Goal: Task Accomplishment & Management: Complete application form

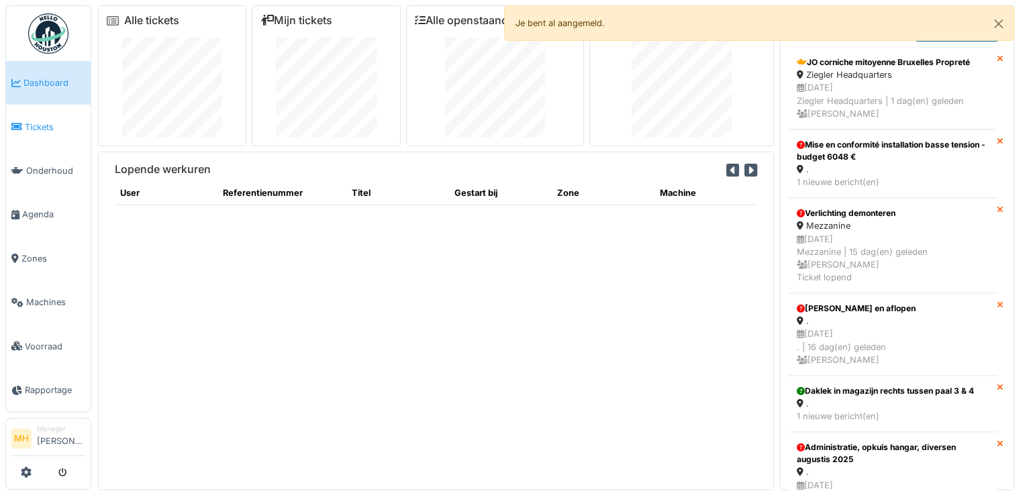
click at [41, 125] on span "Tickets" at bounding box center [55, 127] width 60 height 13
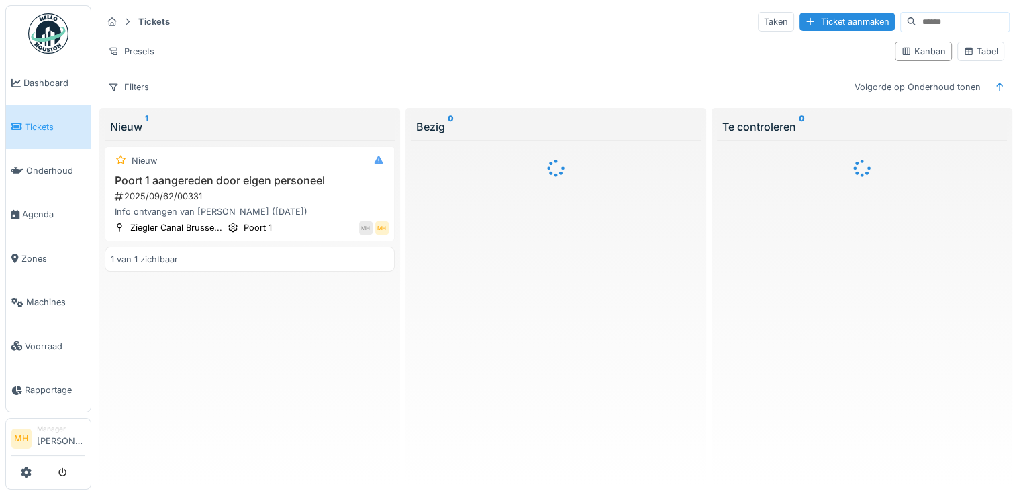
click at [916, 19] on input at bounding box center [962, 22] width 93 height 19
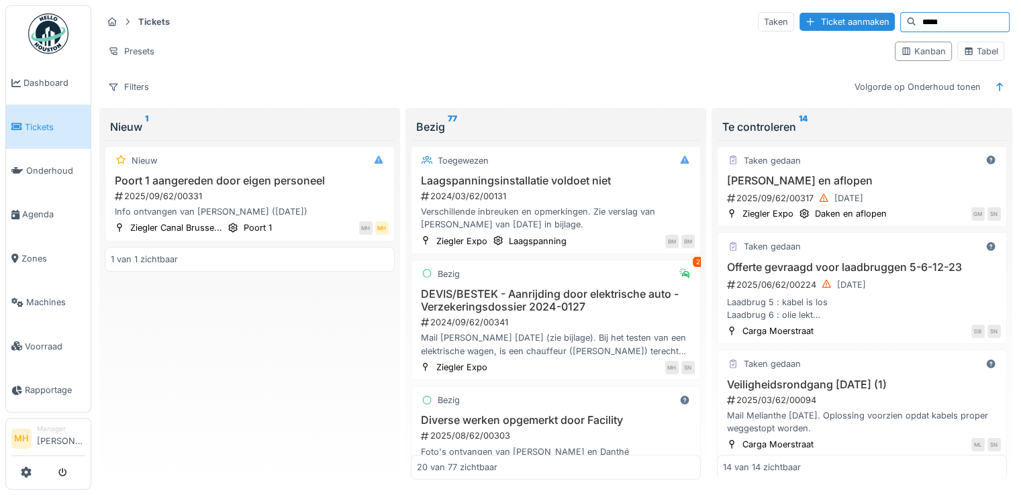
type input "*****"
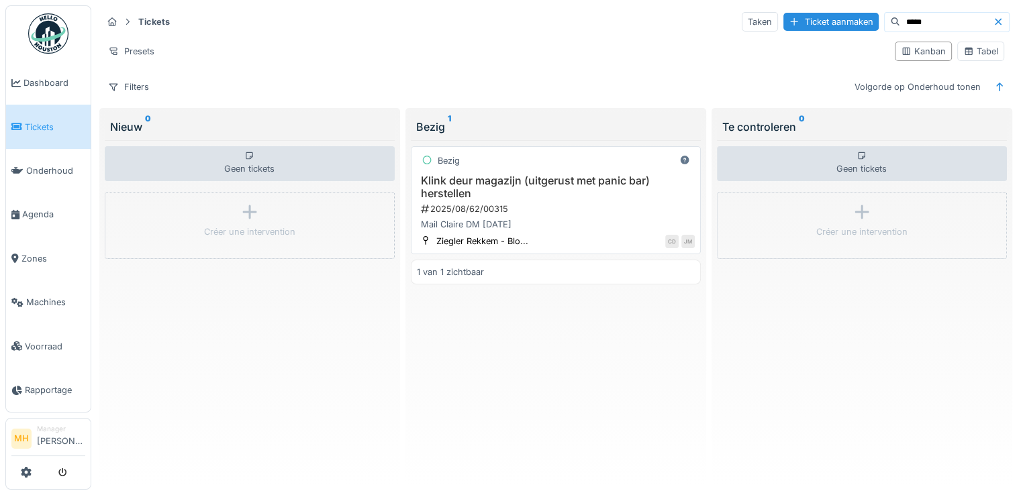
click at [510, 178] on h3 "Klink deur magazijn (uitgerust met panic bar) herstellen" at bounding box center [556, 188] width 278 height 26
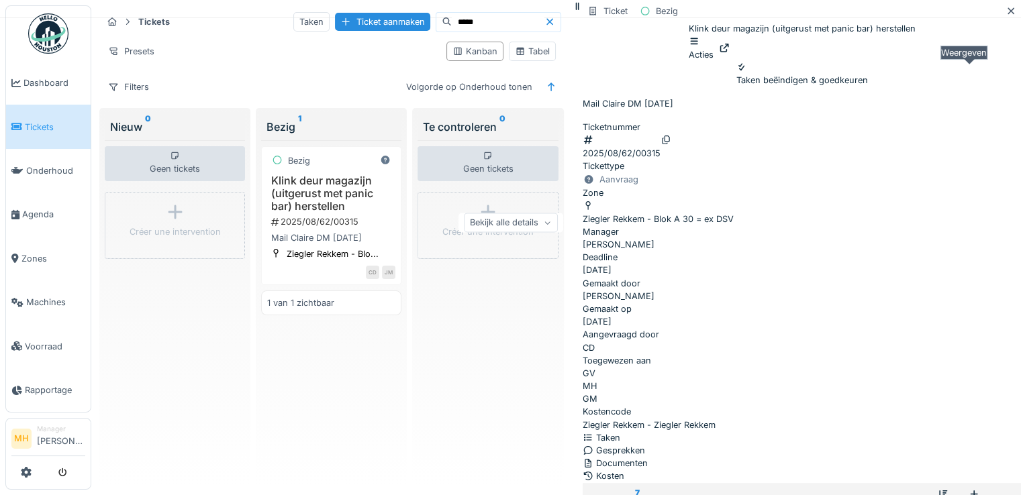
click at [728, 52] on icon at bounding box center [724, 48] width 9 height 9
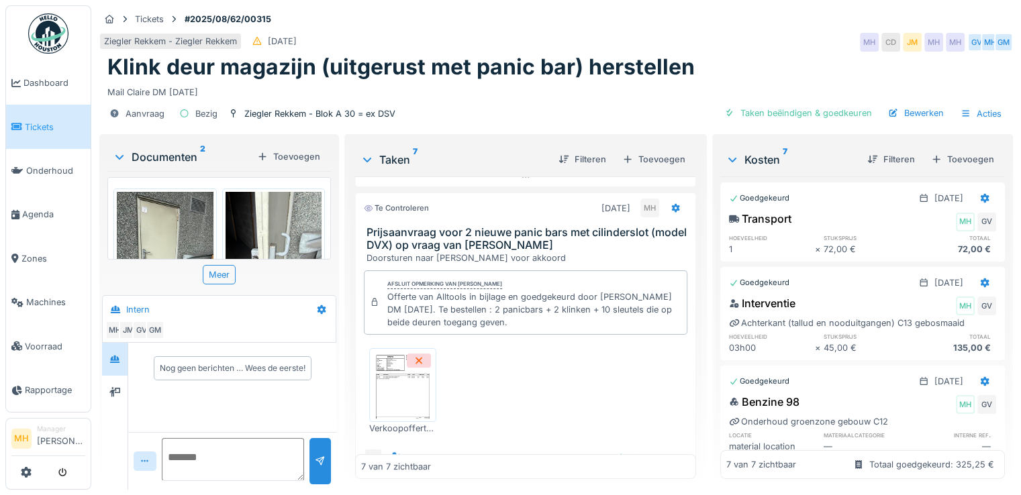
scroll to position [604, 0]
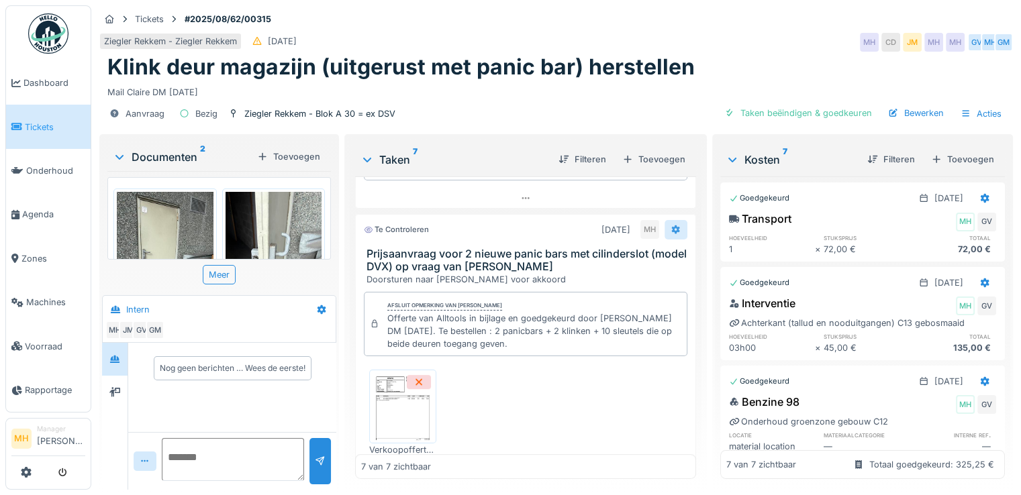
click at [671, 226] on icon at bounding box center [676, 230] width 11 height 9
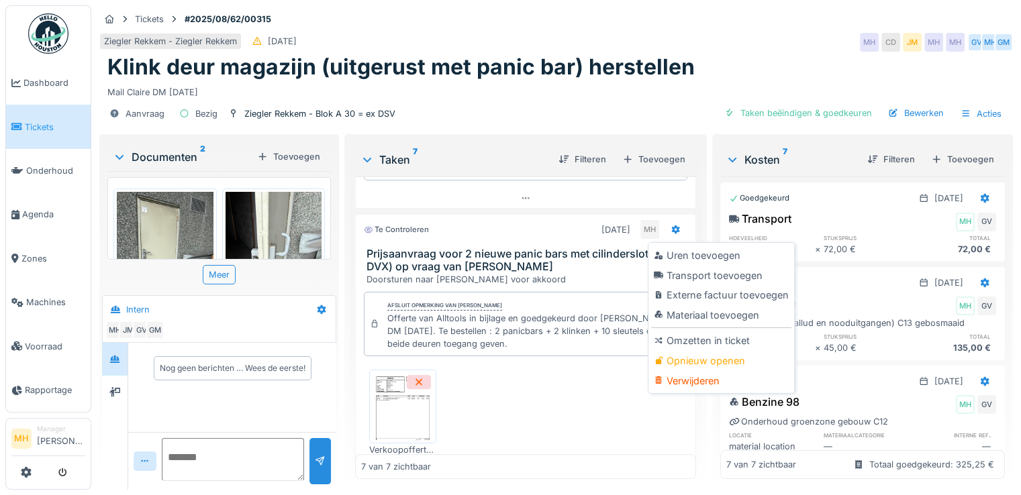
click at [692, 358] on div "Opnieuw openen" at bounding box center [721, 361] width 140 height 20
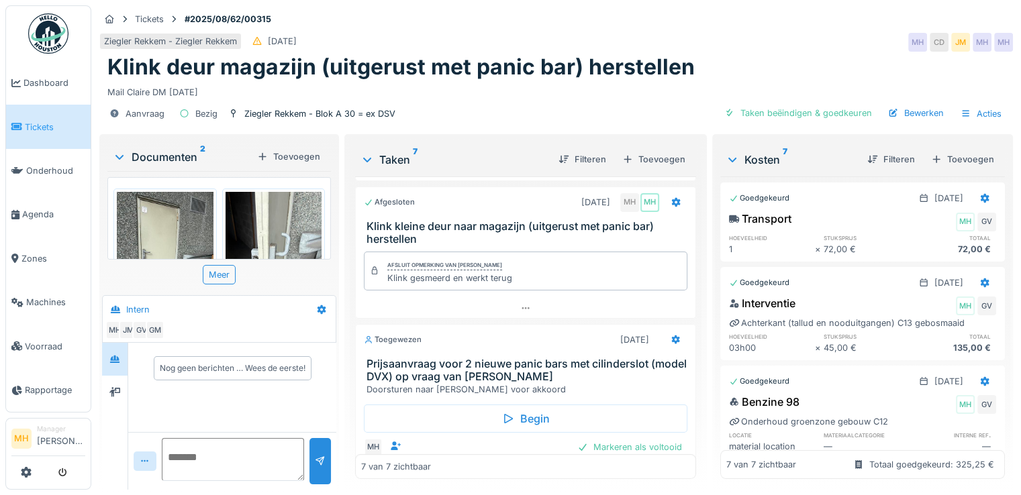
scroll to position [470, 0]
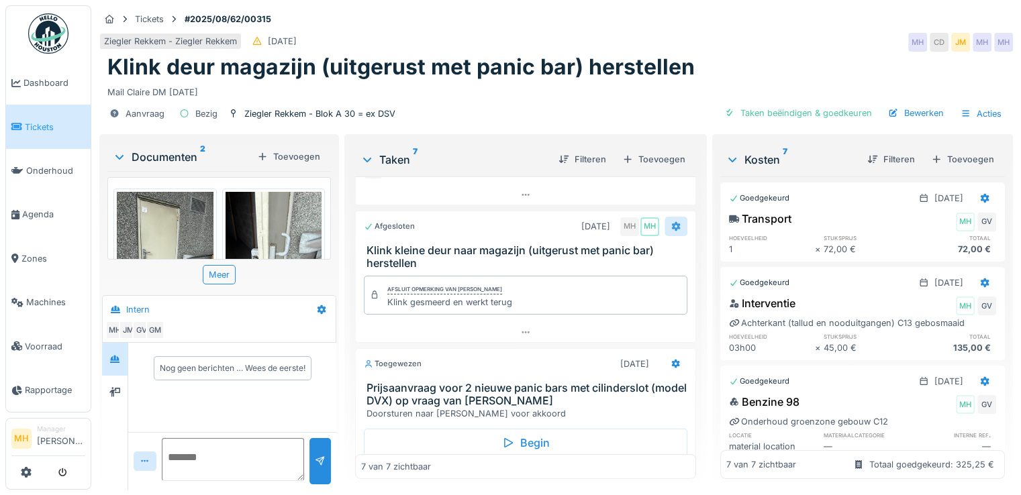
click at [671, 226] on icon at bounding box center [675, 226] width 9 height 9
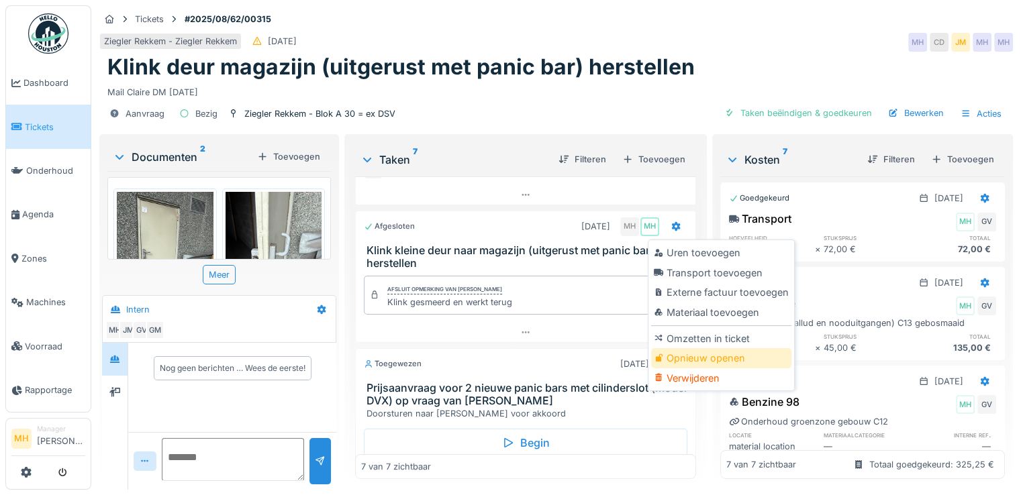
click at [693, 358] on div "Opnieuw openen" at bounding box center [721, 358] width 140 height 20
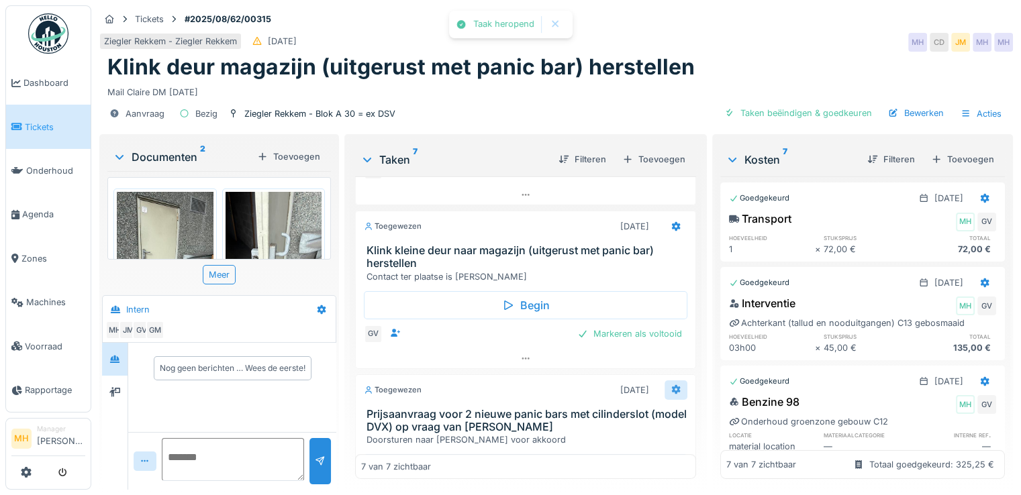
click at [659, 385] on div "Bezig 25-8-2025 Parking C12 gespoten met onkruidverdelger Begin GV Markeren als…" at bounding box center [525, 328] width 341 height 303
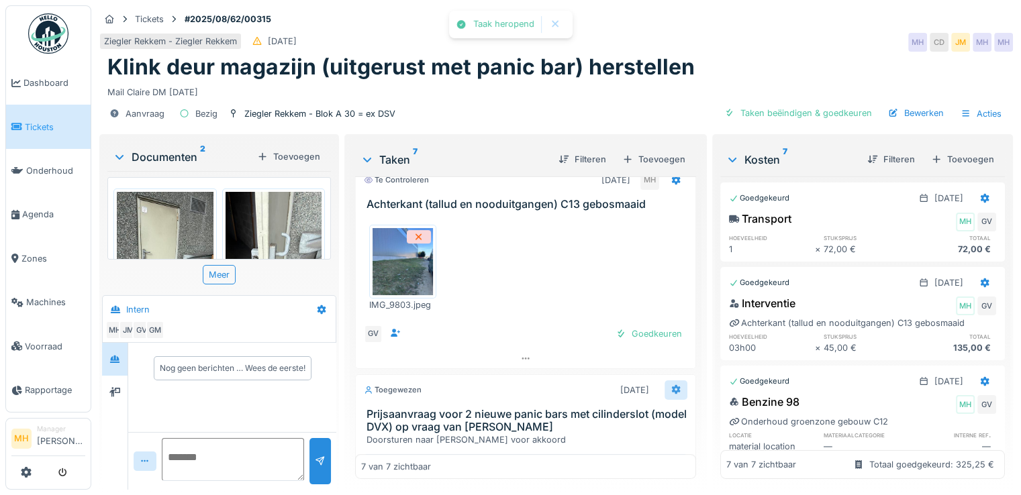
scroll to position [0, 0]
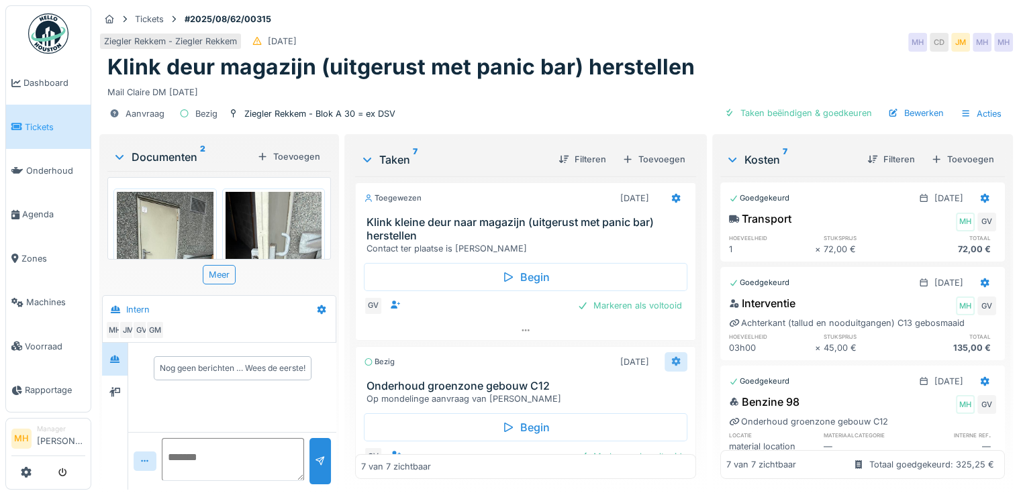
click at [671, 363] on icon at bounding box center [675, 361] width 9 height 9
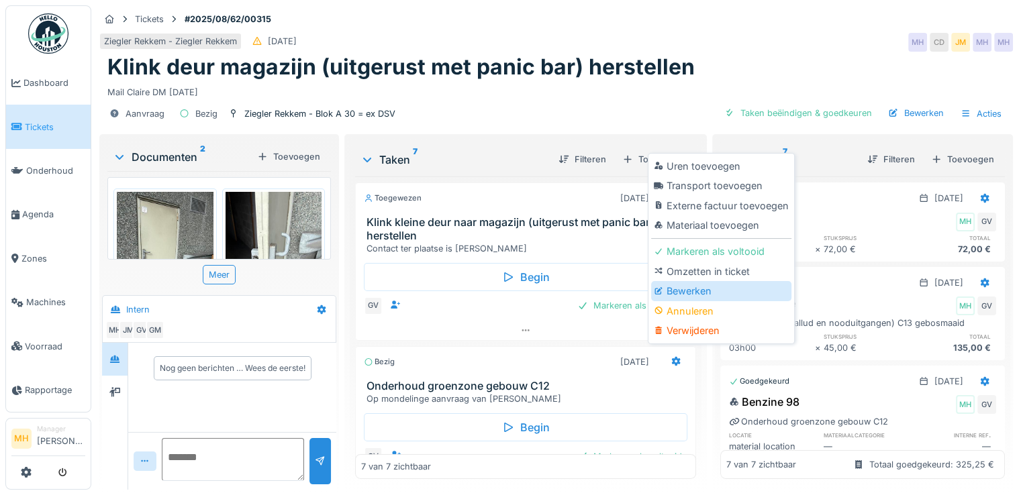
click at [693, 293] on div "Bewerken" at bounding box center [721, 291] width 140 height 20
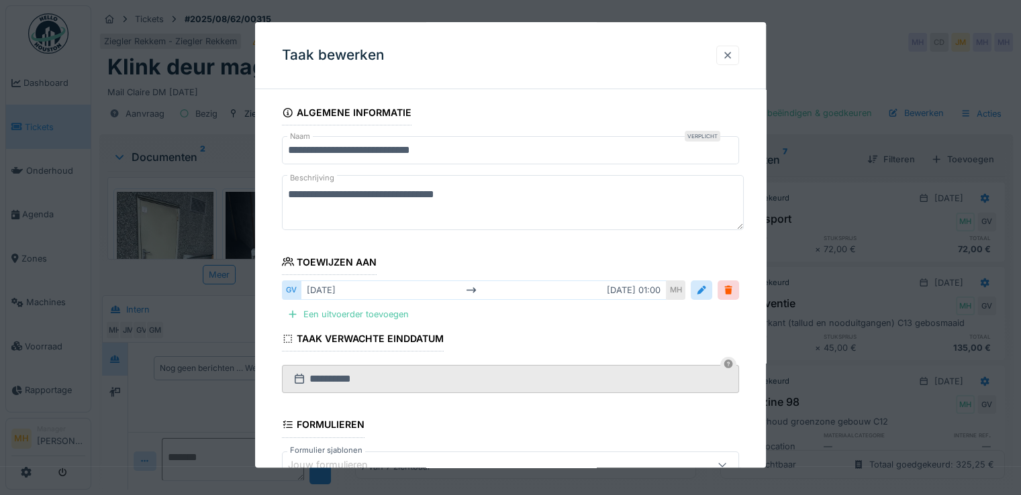
click at [727, 55] on div at bounding box center [727, 55] width 11 height 13
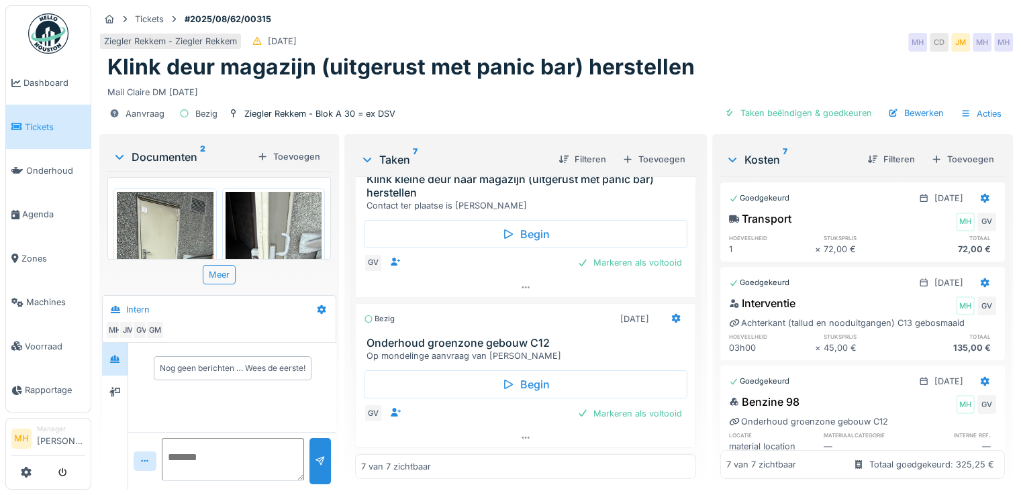
scroll to position [67, 0]
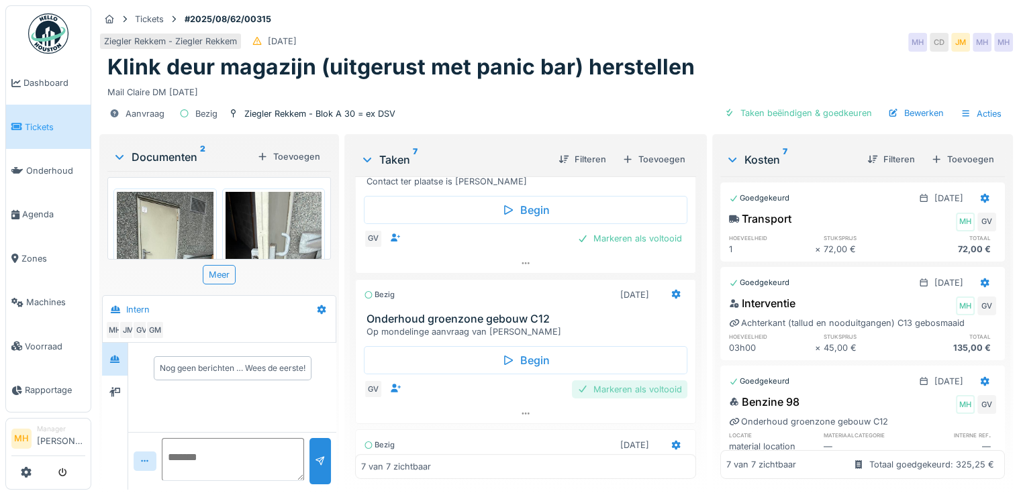
click at [626, 386] on div "Markeren als voltooid" at bounding box center [629, 390] width 115 height 18
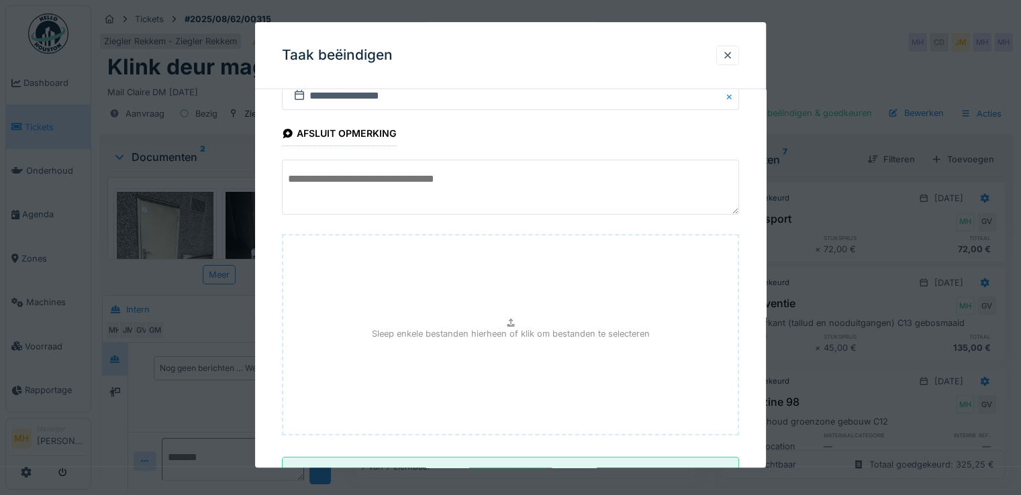
scroll to position [100, 0]
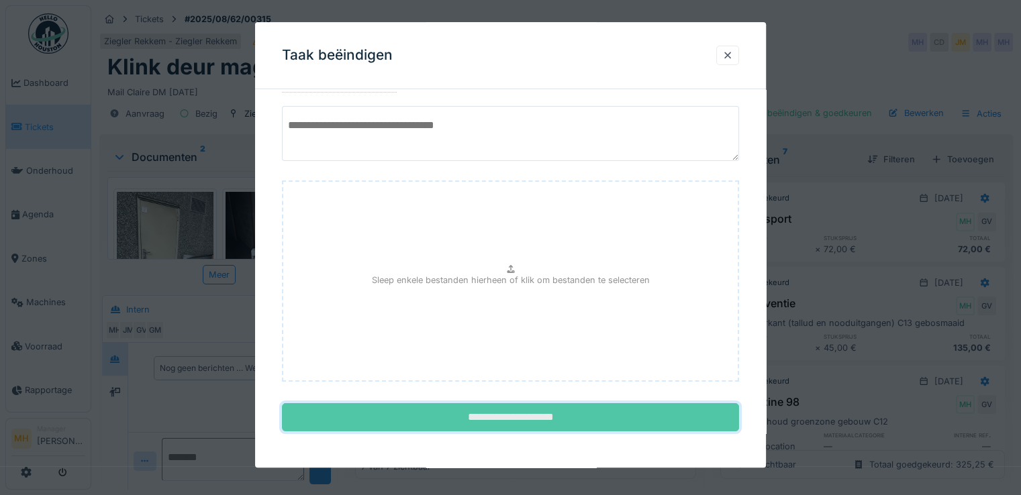
click at [568, 417] on input "**********" at bounding box center [510, 418] width 457 height 28
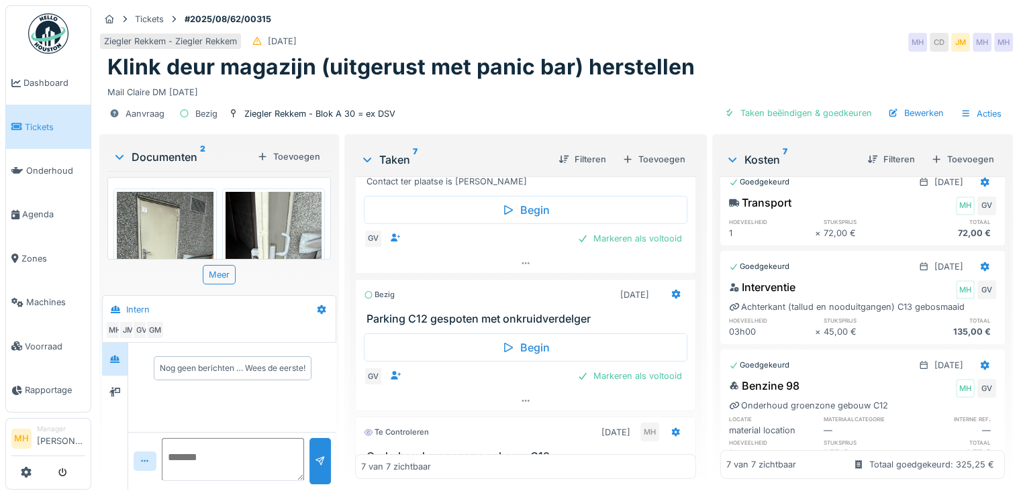
scroll to position [0, 0]
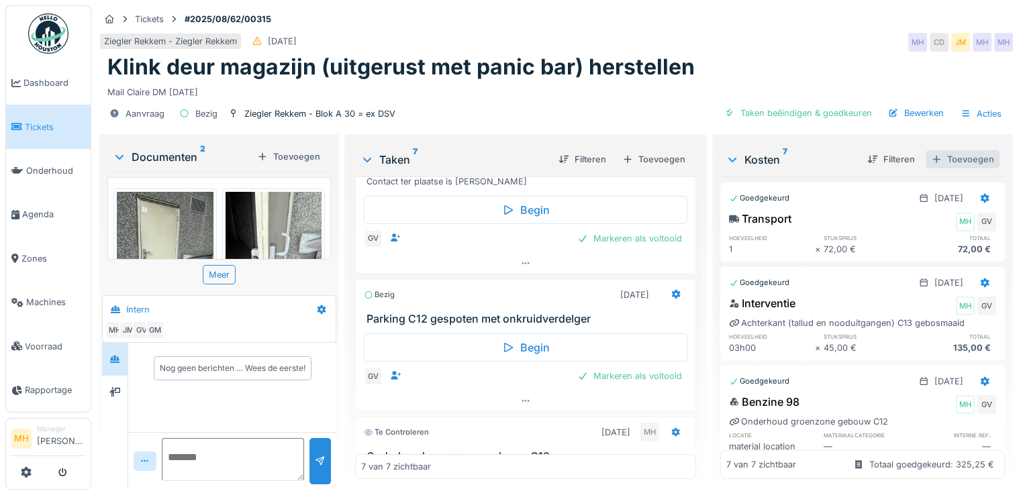
click at [959, 157] on div "Toevoegen" at bounding box center [963, 159] width 74 height 18
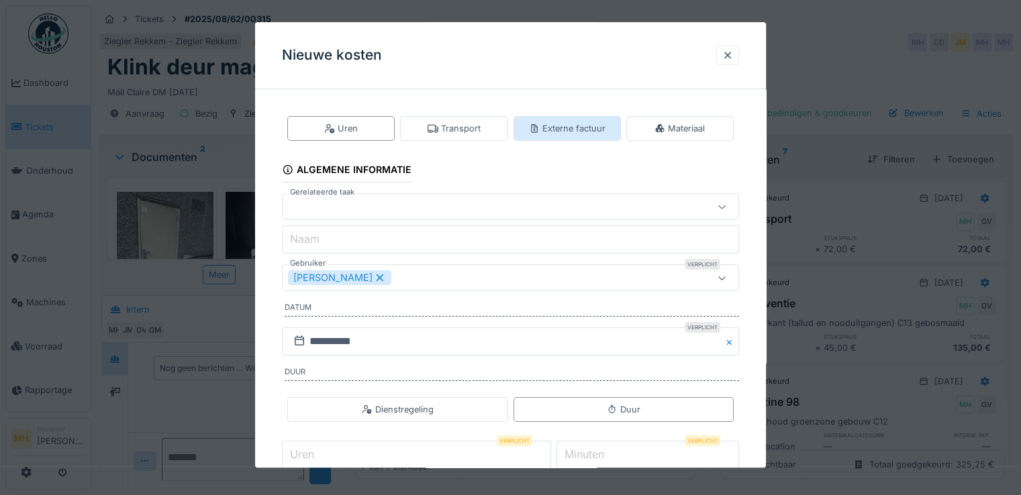
click at [576, 123] on div "Externe factuur" at bounding box center [567, 128] width 77 height 13
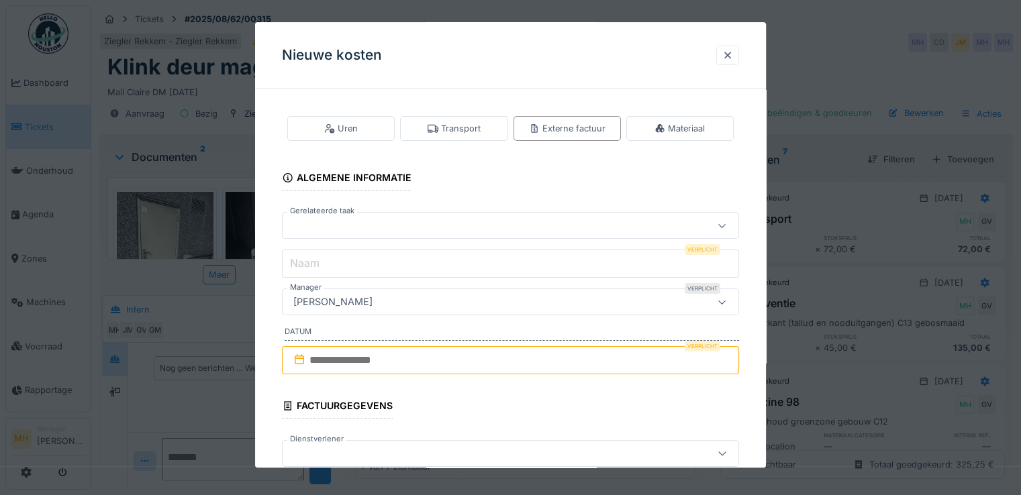
click at [348, 222] on div at bounding box center [482, 226] width 389 height 15
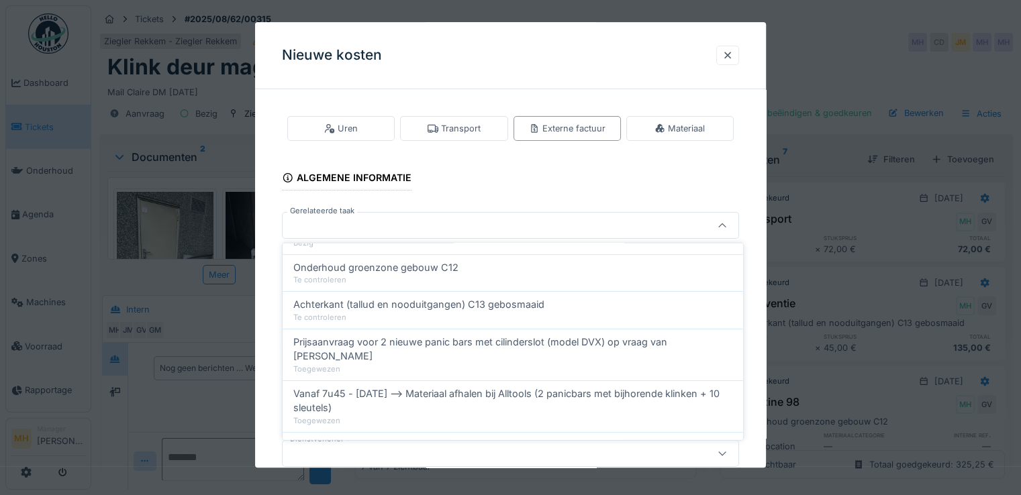
scroll to position [103, 0]
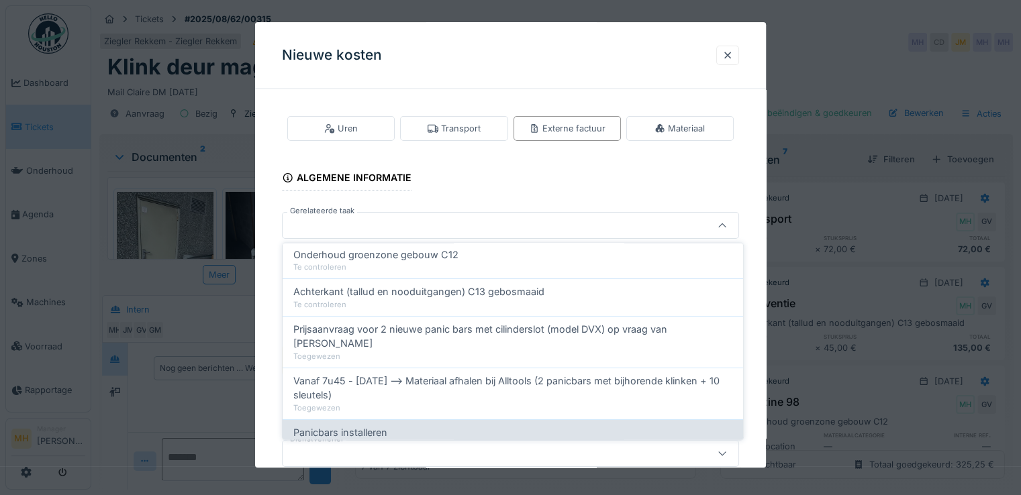
click at [384, 425] on span "Panicbars installeren" at bounding box center [340, 432] width 94 height 15
type input "******"
type input "**********"
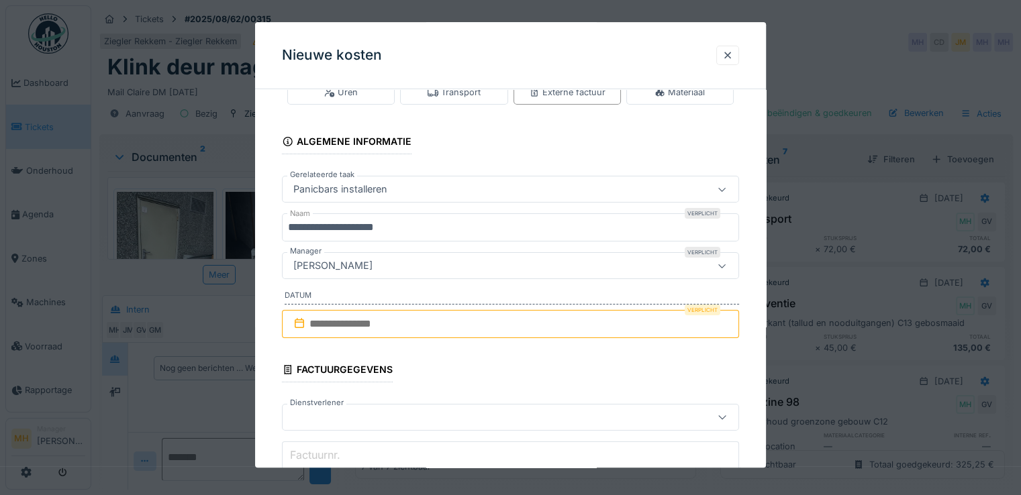
scroll to position [67, 0]
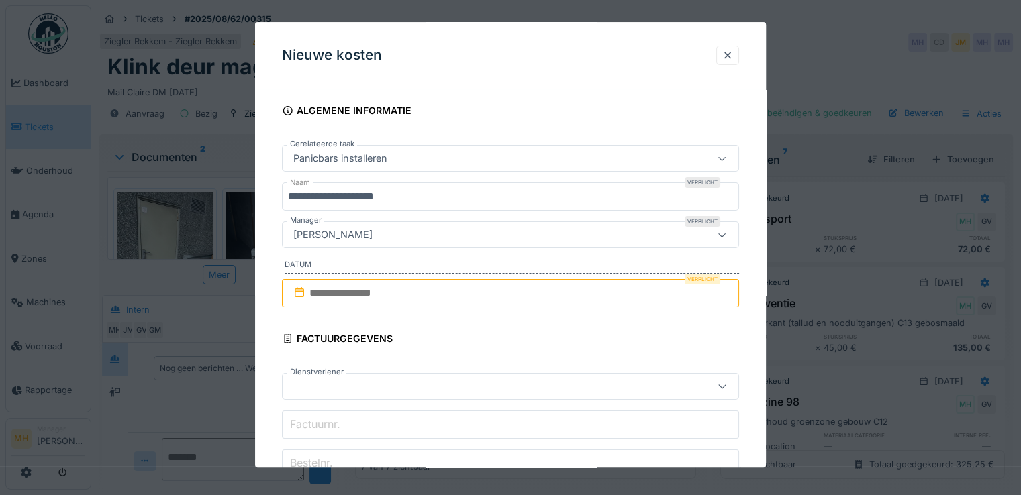
click at [341, 289] on input "text" at bounding box center [510, 293] width 457 height 28
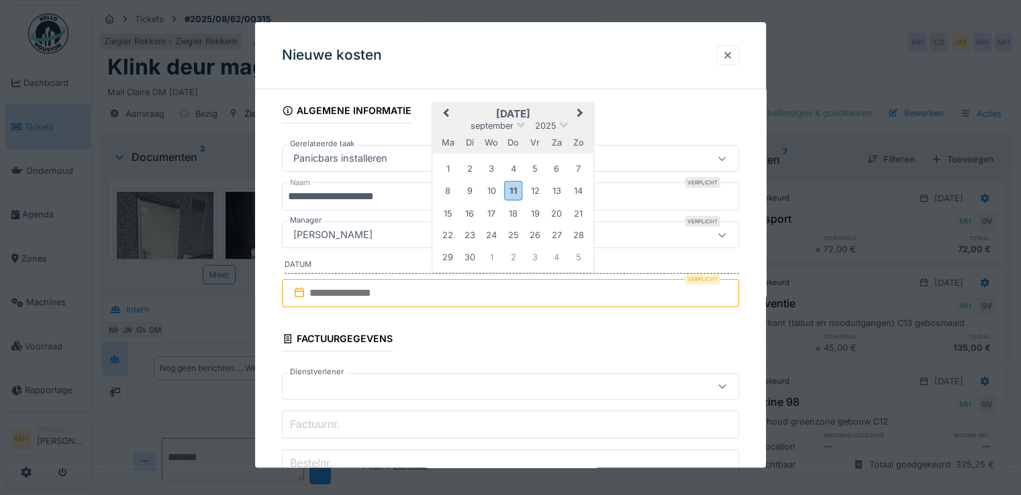
drag, startPoint x: 448, startPoint y: 210, endPoint x: 444, endPoint y: 220, distance: 10.8
click at [448, 210] on div "15" at bounding box center [447, 214] width 18 height 18
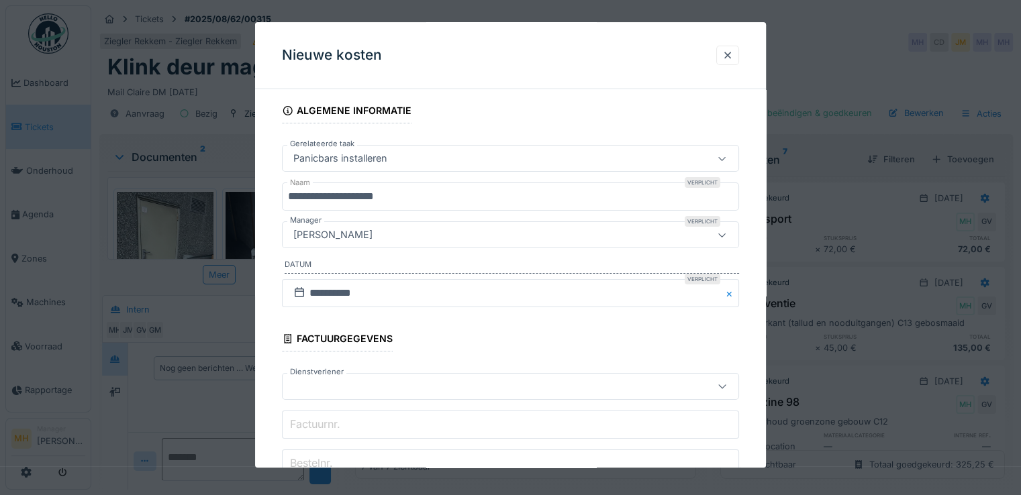
scroll to position [201, 0]
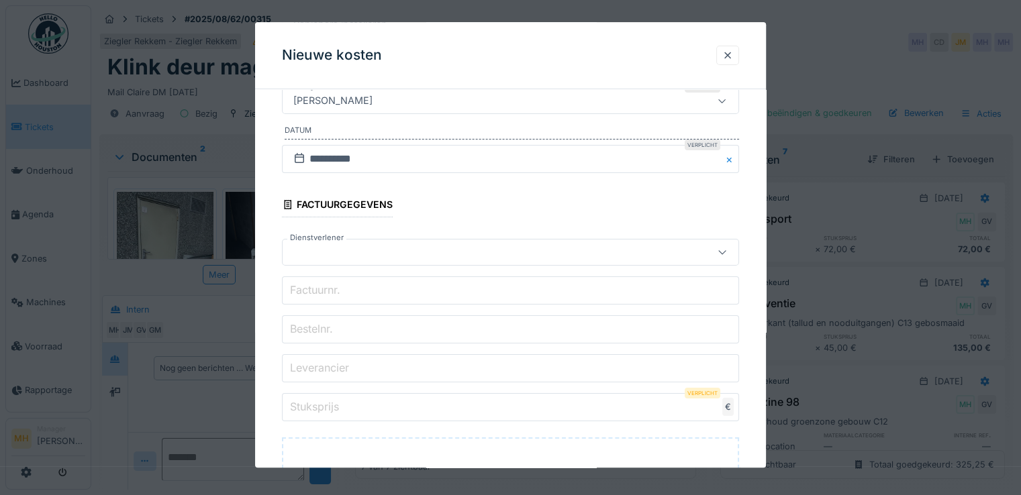
click at [330, 287] on label "Factuurnr." at bounding box center [315, 291] width 56 height 16
click at [330, 287] on input "Factuurnr." at bounding box center [510, 291] width 457 height 28
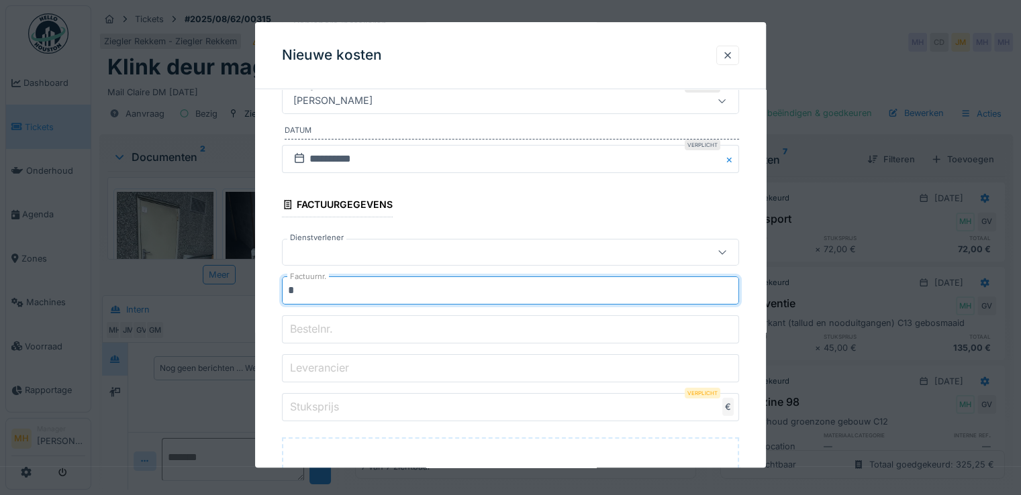
type input "*"
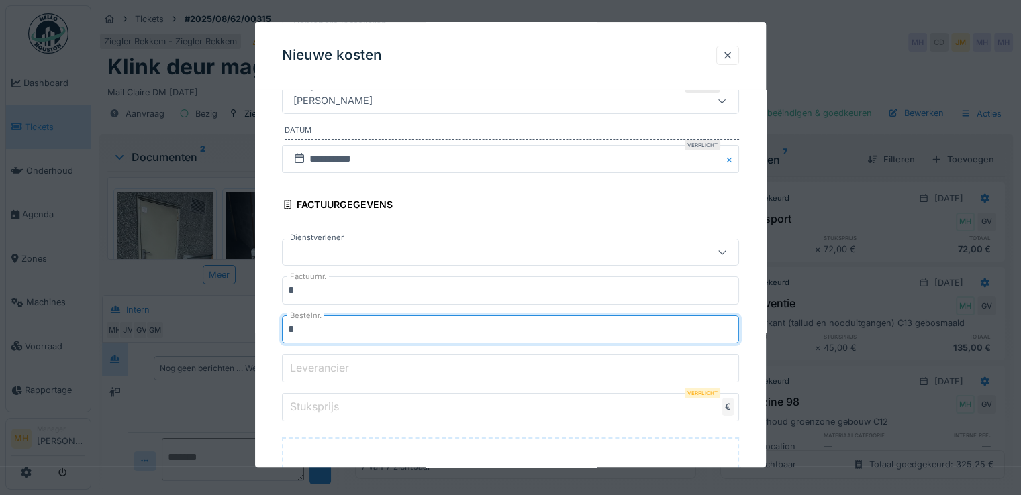
type input "*"
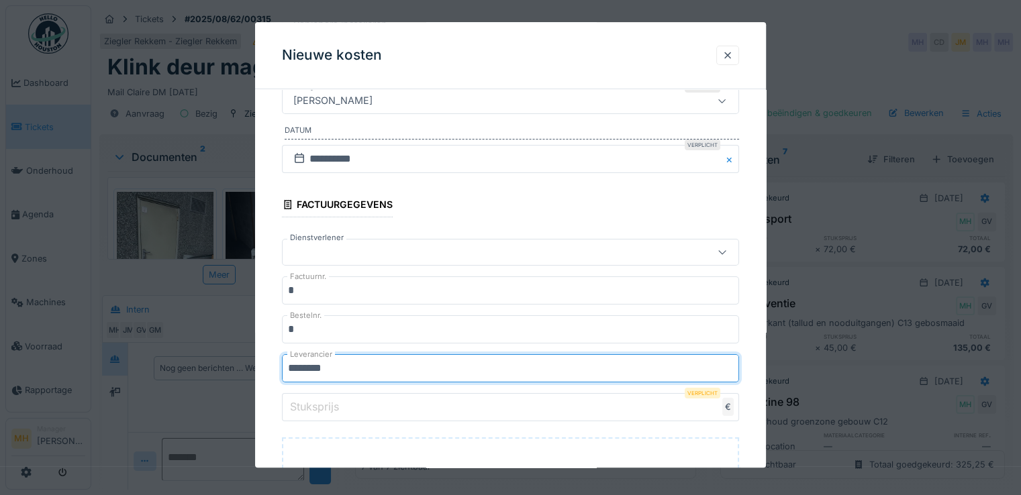
type input "********"
drag, startPoint x: 330, startPoint y: 408, endPoint x: 381, endPoint y: 410, distance: 51.1
click at [330, 407] on label "Stuksprijs" at bounding box center [314, 407] width 54 height 16
click at [330, 407] on input "Stuksprijs" at bounding box center [510, 407] width 457 height 28
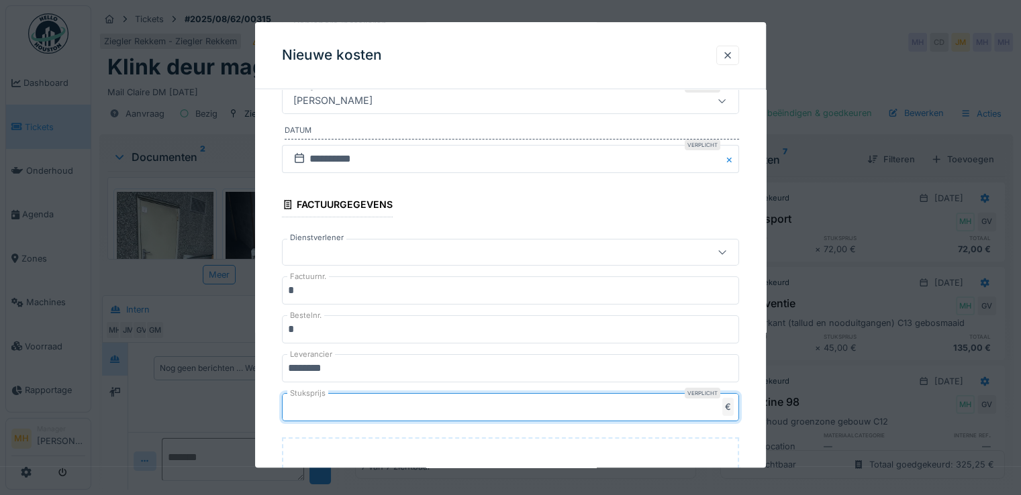
scroll to position [336, 0]
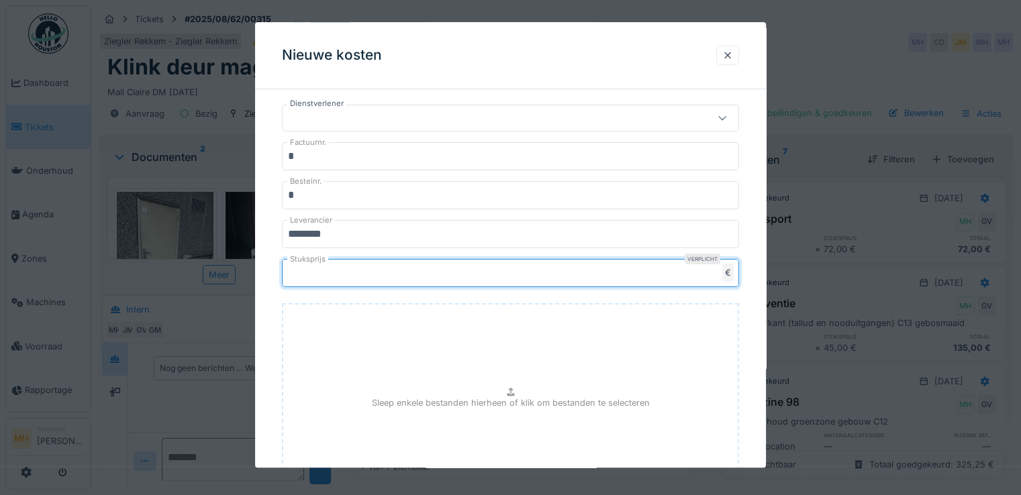
type input "***"
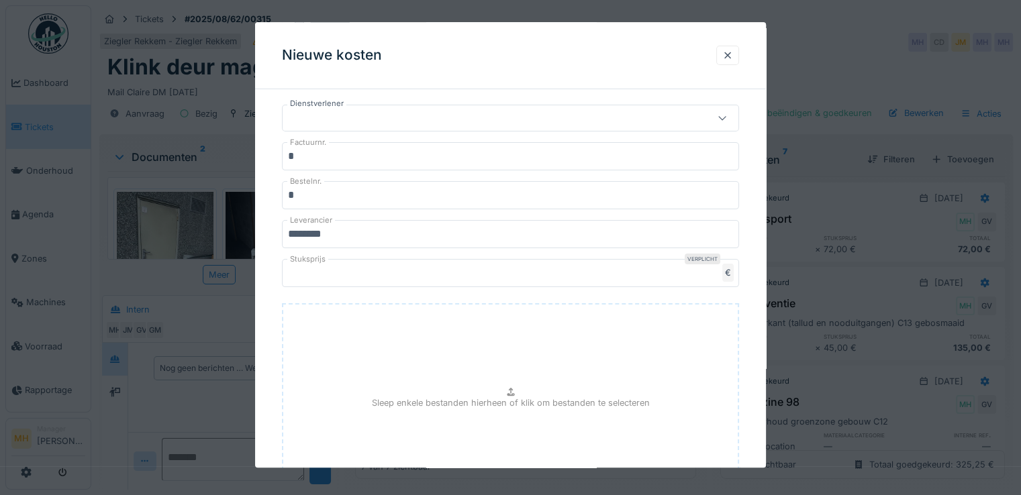
click at [443, 372] on div "Sleep enkele bestanden hierheen of klik om bestanden te selecteren" at bounding box center [510, 403] width 457 height 201
type input "**********"
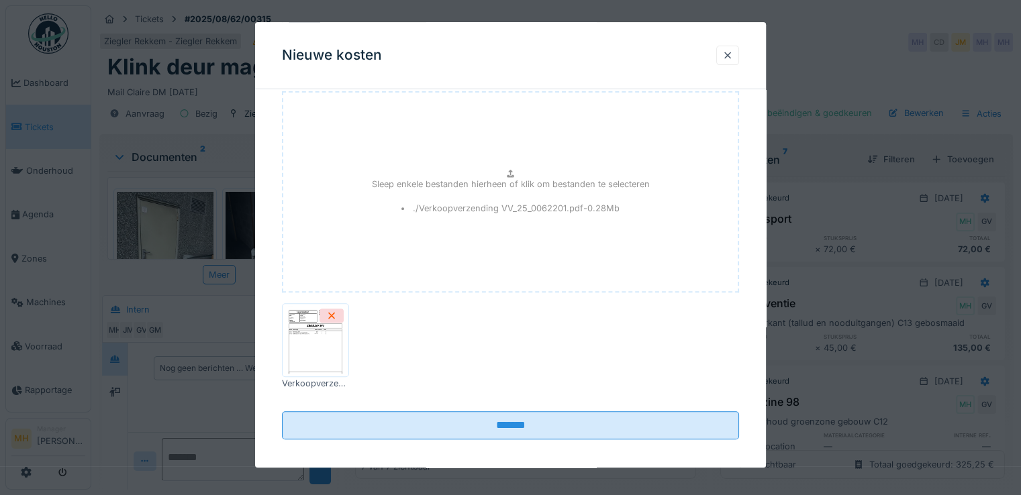
scroll to position [555, 0]
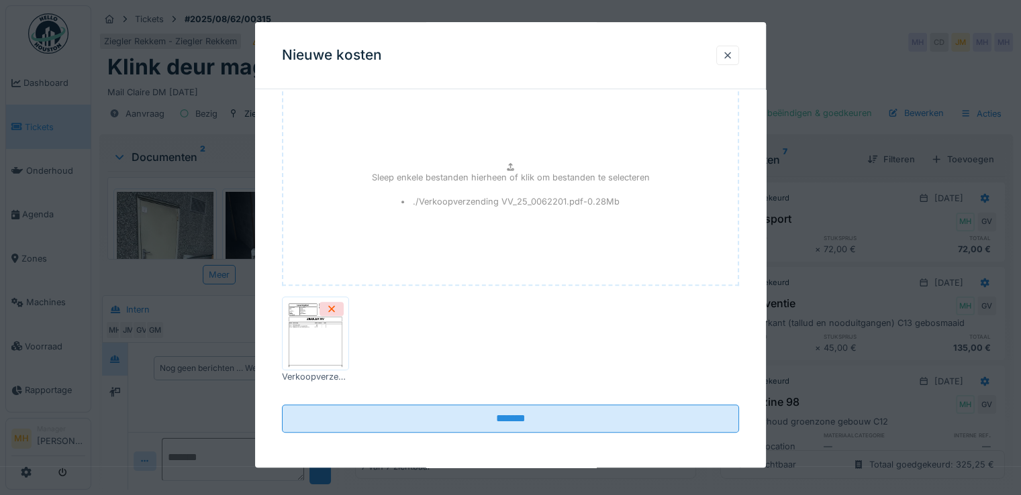
click at [498, 199] on li "./Verkoopverzending VV_25_0062201.pdf - 0.28 Mb" at bounding box center [510, 201] width 219 height 13
type input "**********"
click at [427, 308] on icon at bounding box center [421, 309] width 11 height 9
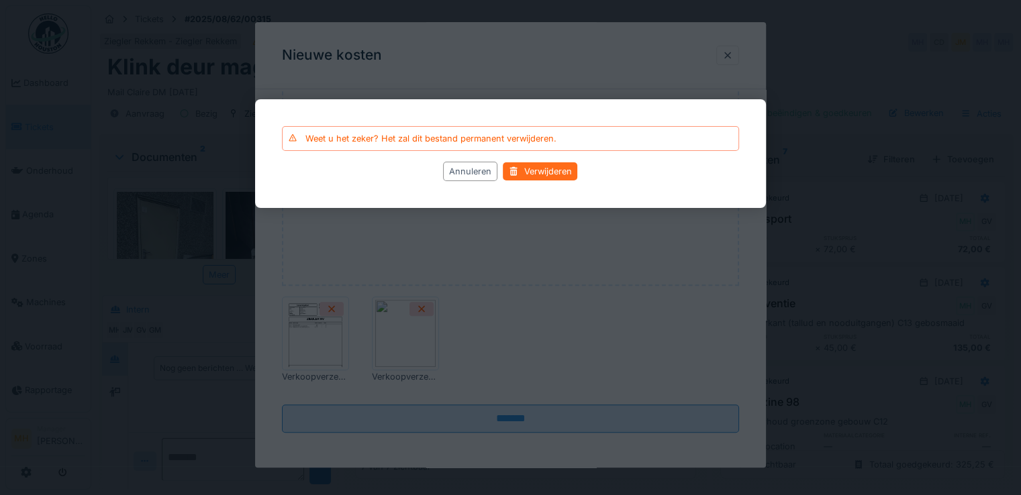
click at [538, 171] on div "Verwijderen" at bounding box center [541, 171] width 75 height 18
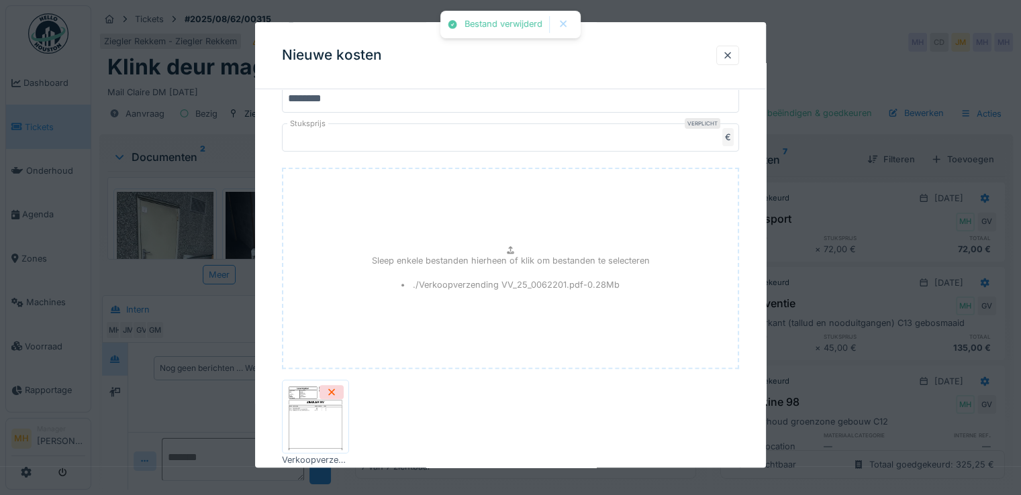
scroll to position [286, 0]
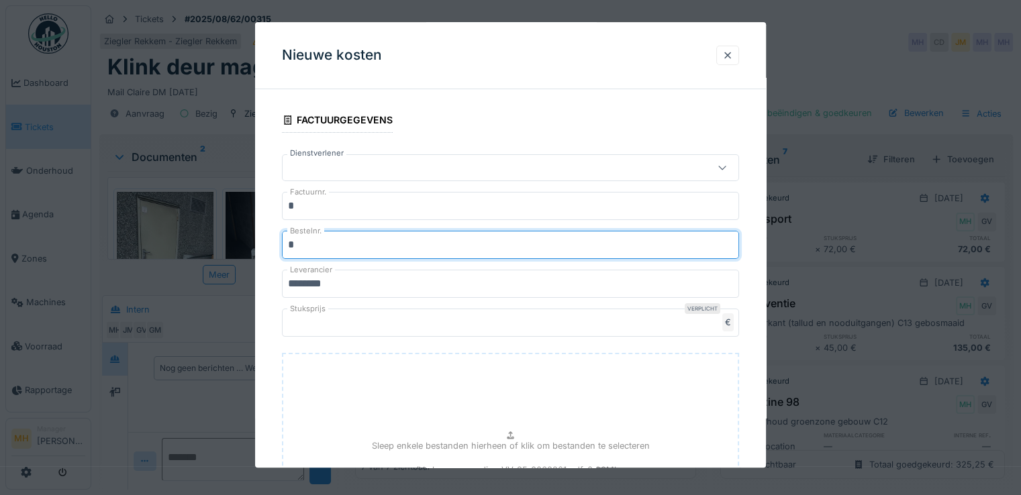
click at [336, 245] on input "*" at bounding box center [510, 245] width 457 height 28
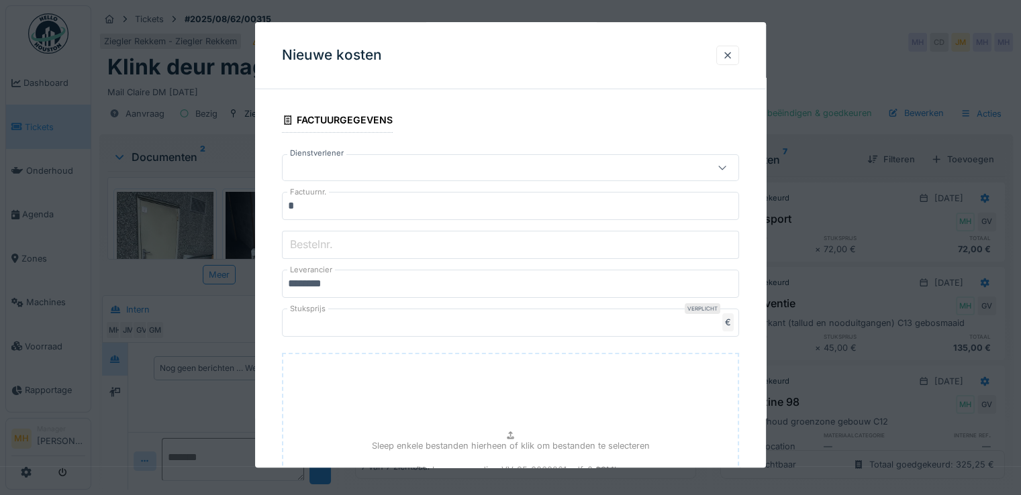
paste input "**********"
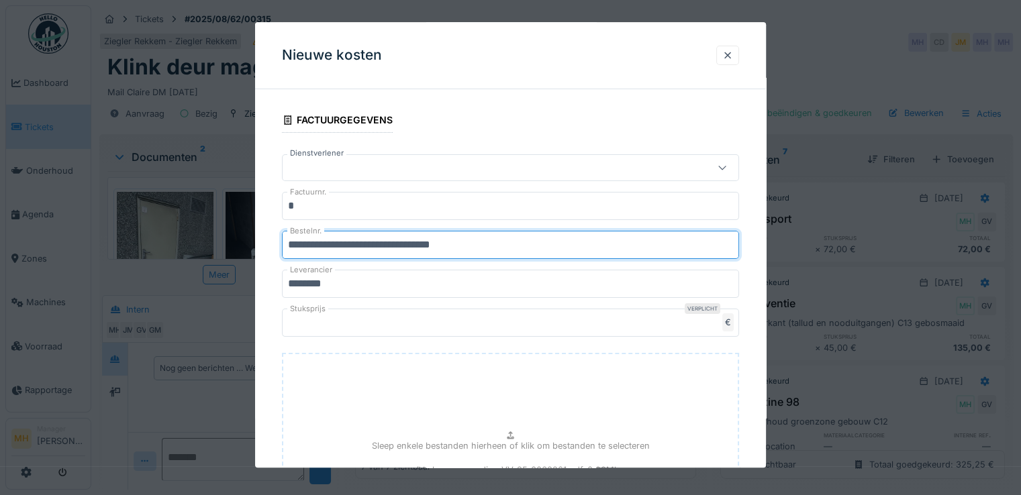
drag, startPoint x: 390, startPoint y: 242, endPoint x: 399, endPoint y: 243, distance: 8.8
click at [391, 242] on input "**********" at bounding box center [510, 245] width 457 height 28
click at [304, 244] on input "**********" at bounding box center [510, 245] width 457 height 28
drag, startPoint x: 318, startPoint y: 244, endPoint x: 338, endPoint y: 248, distance: 20.5
click at [318, 244] on input "**********" at bounding box center [510, 245] width 457 height 28
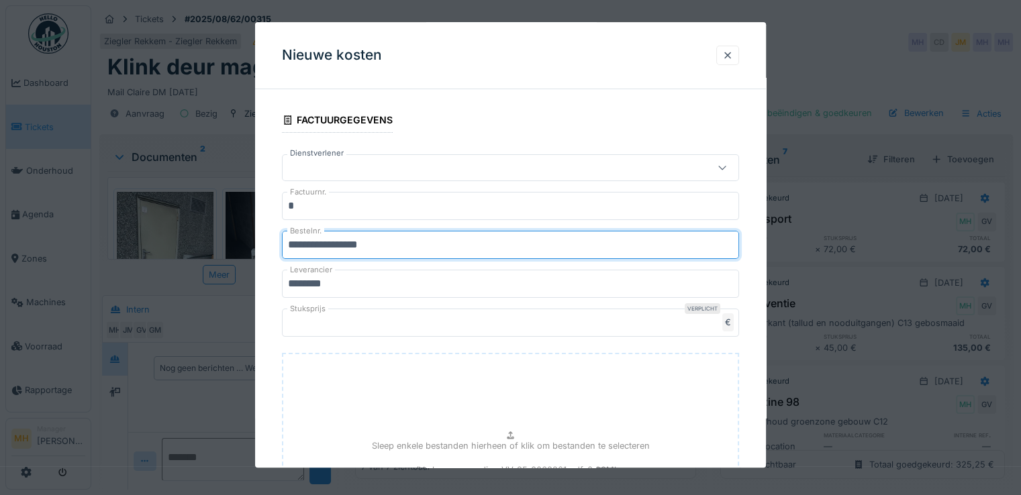
click at [405, 240] on input "**********" at bounding box center [510, 245] width 457 height 28
type input "**********"
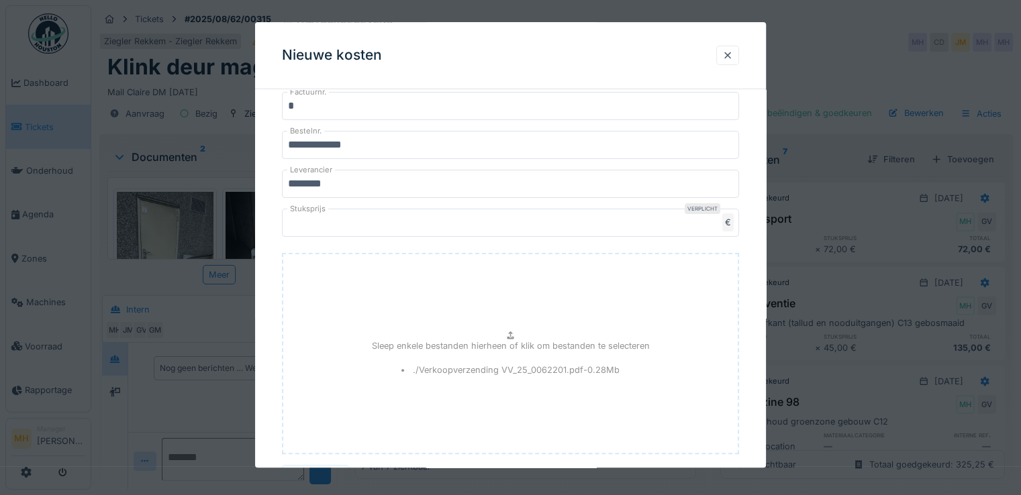
scroll to position [555, 0]
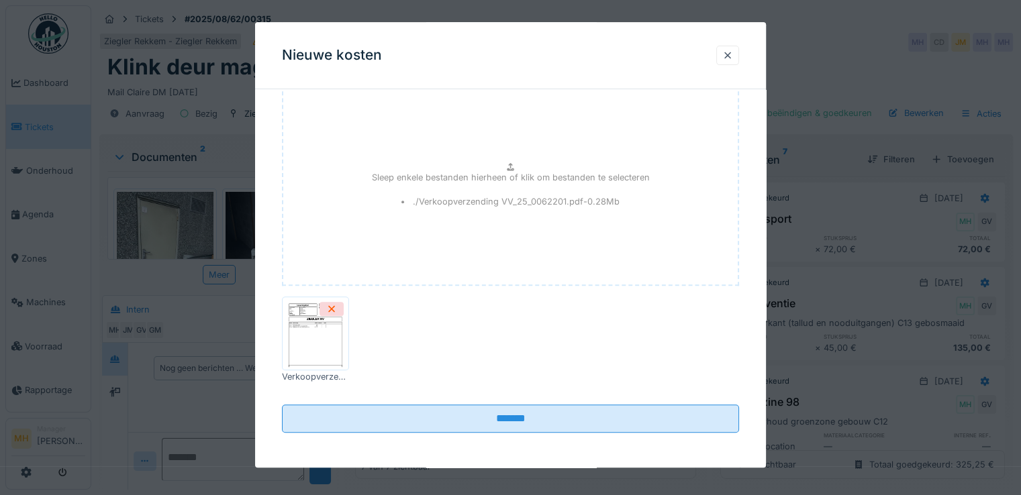
click at [286, 334] on img at bounding box center [315, 333] width 60 height 67
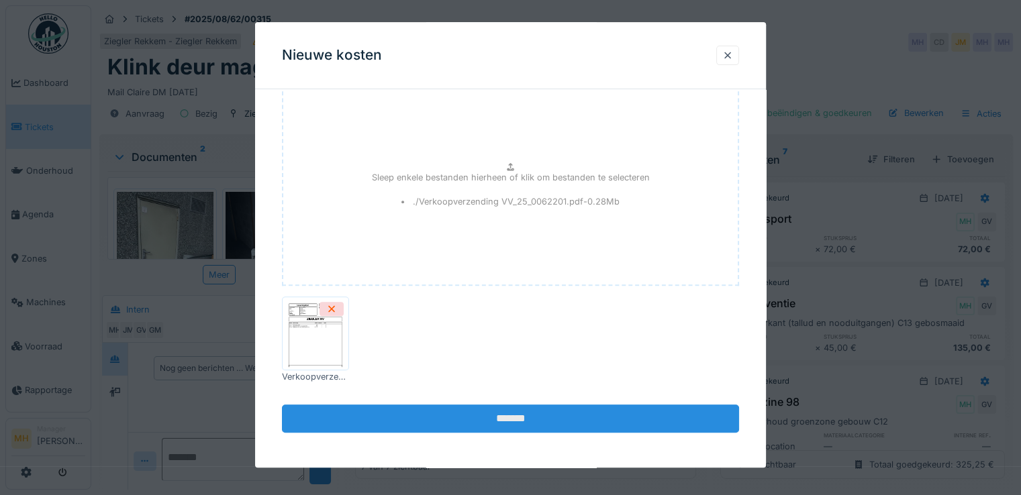
click at [540, 414] on input "*******" at bounding box center [510, 420] width 457 height 28
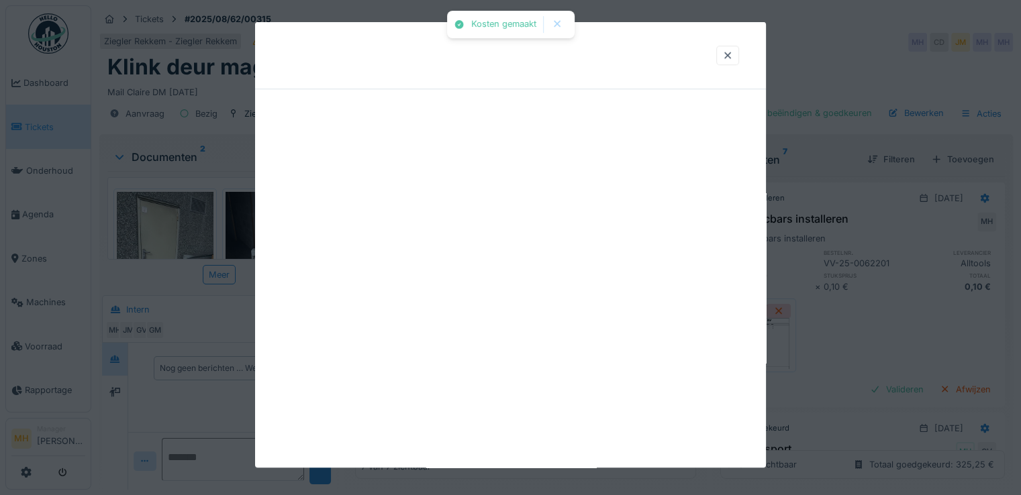
click at [504, 414] on div at bounding box center [510, 245] width 511 height 446
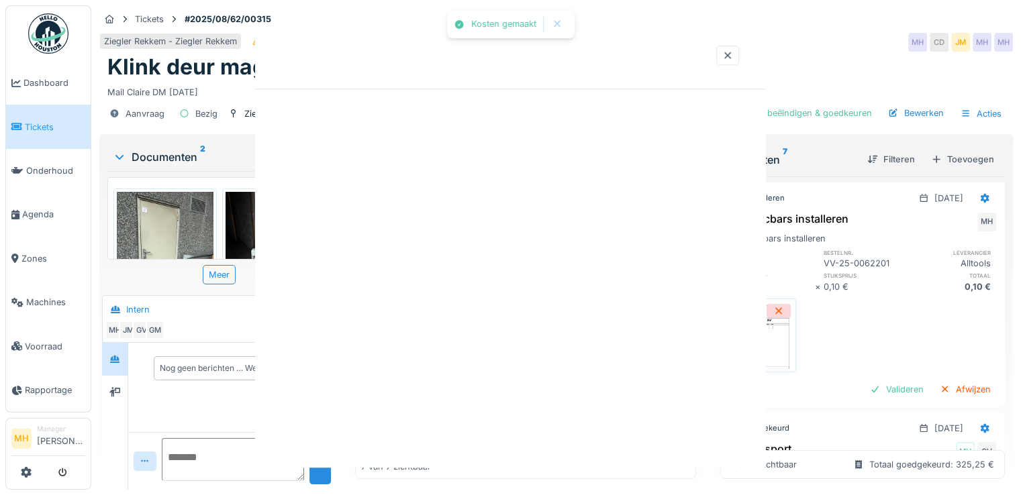
scroll to position [0, 0]
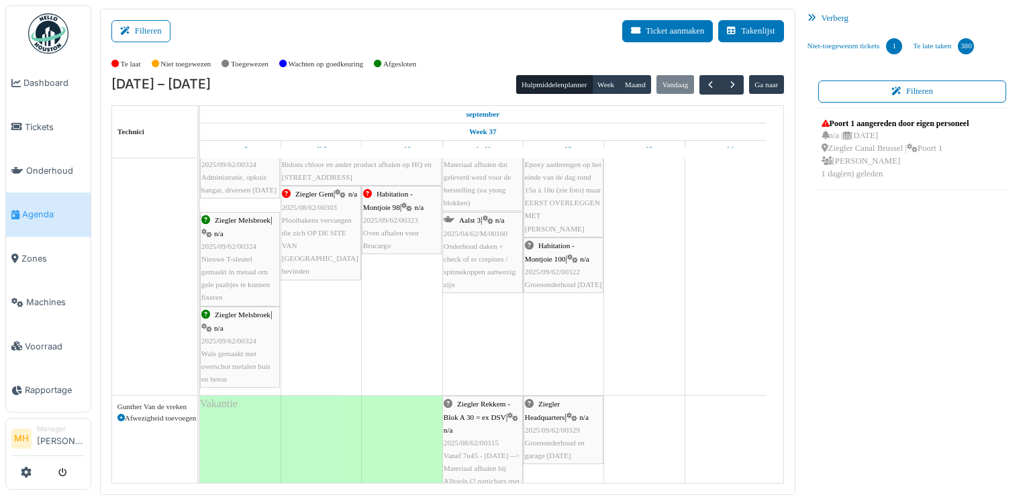
scroll to position [269, 0]
click at [490, 261] on span "Onderhoud daken + check of er crepines / spinnekoppen aanwezig zijn" at bounding box center [480, 266] width 72 height 47
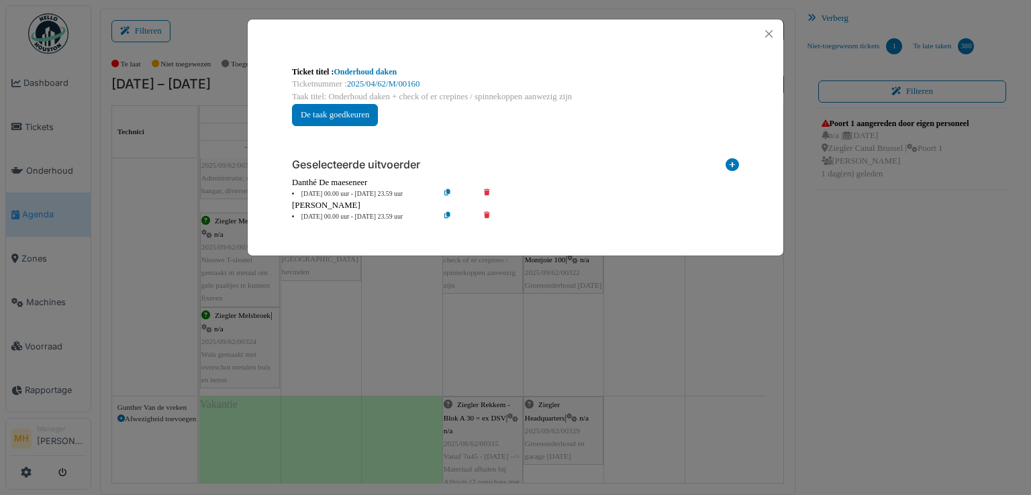
click at [735, 164] on icon at bounding box center [732, 167] width 13 height 18
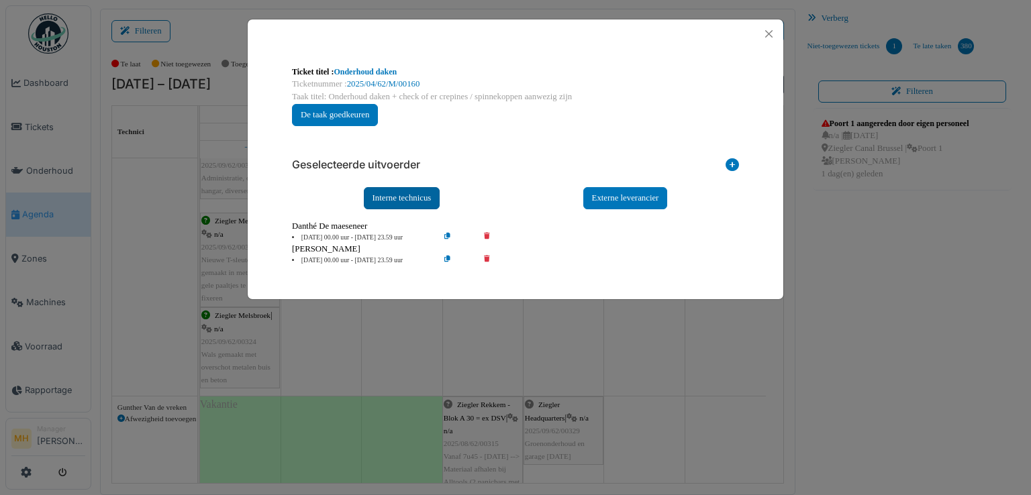
click at [395, 195] on div "Interne technicus" at bounding box center [402, 198] width 77 height 22
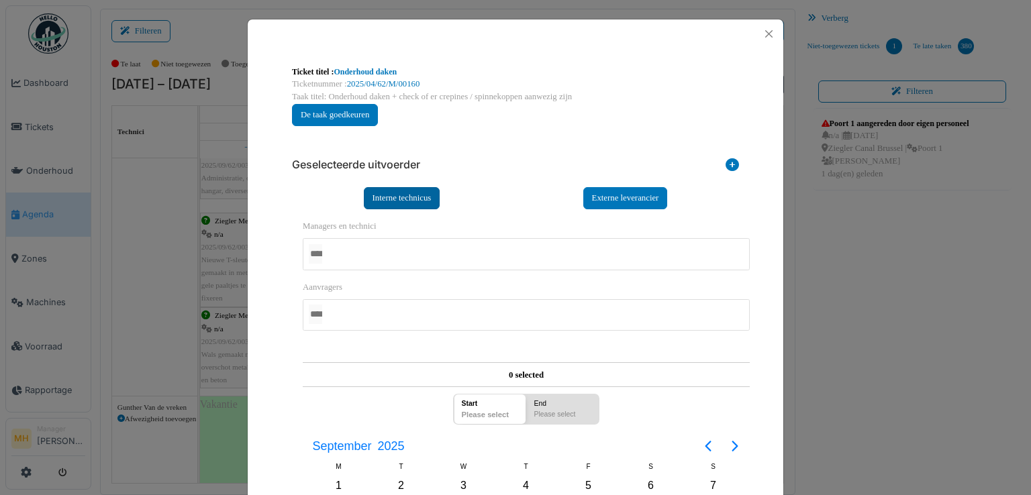
click at [394, 195] on div "Interne technicus" at bounding box center [402, 198] width 77 height 22
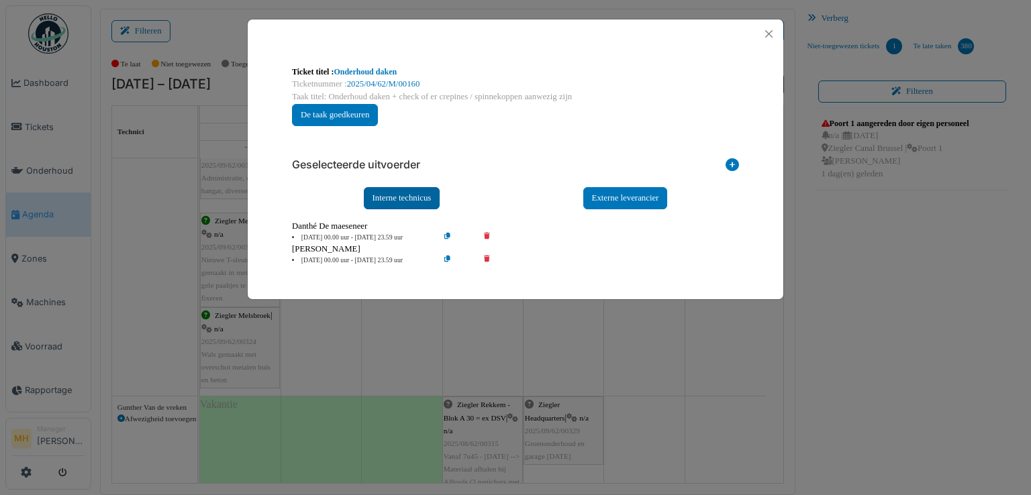
click at [395, 195] on div "Interne technicus" at bounding box center [402, 198] width 77 height 22
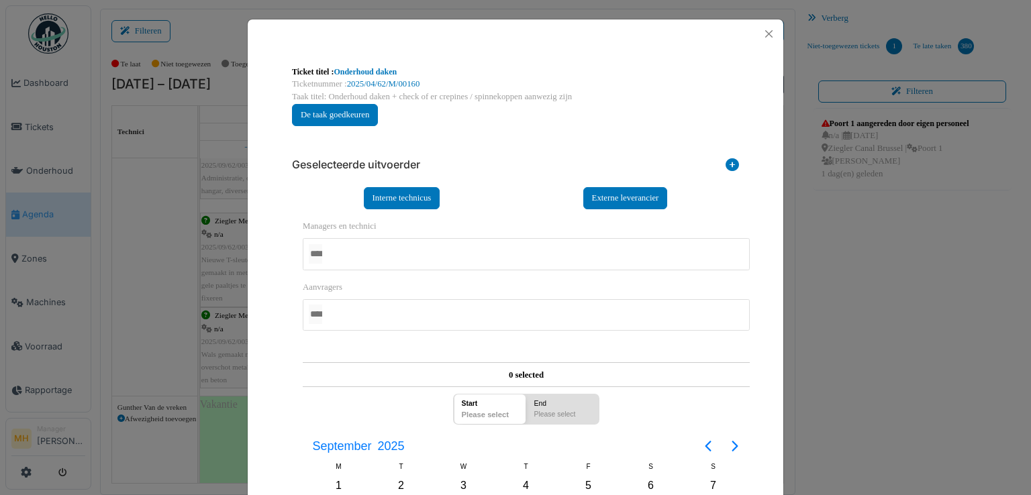
click at [365, 250] on div at bounding box center [526, 254] width 447 height 32
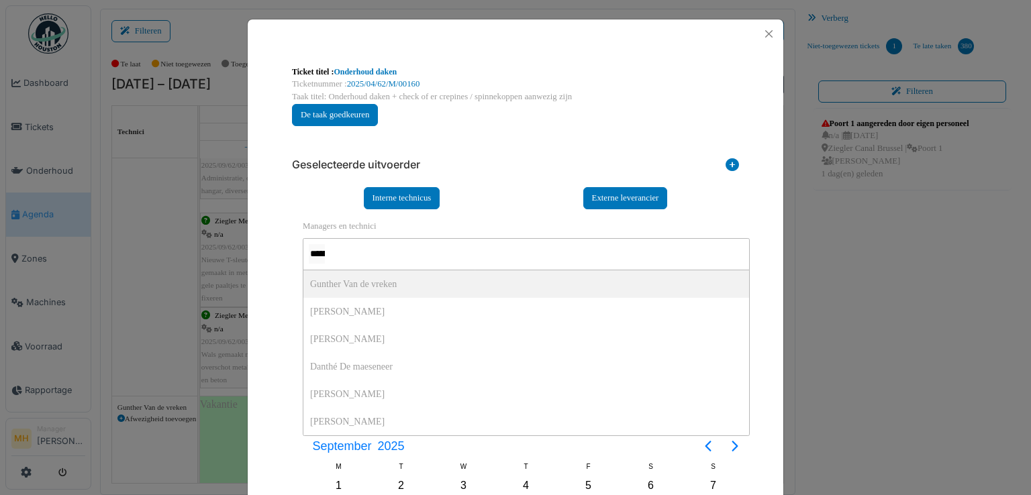
type input "*******"
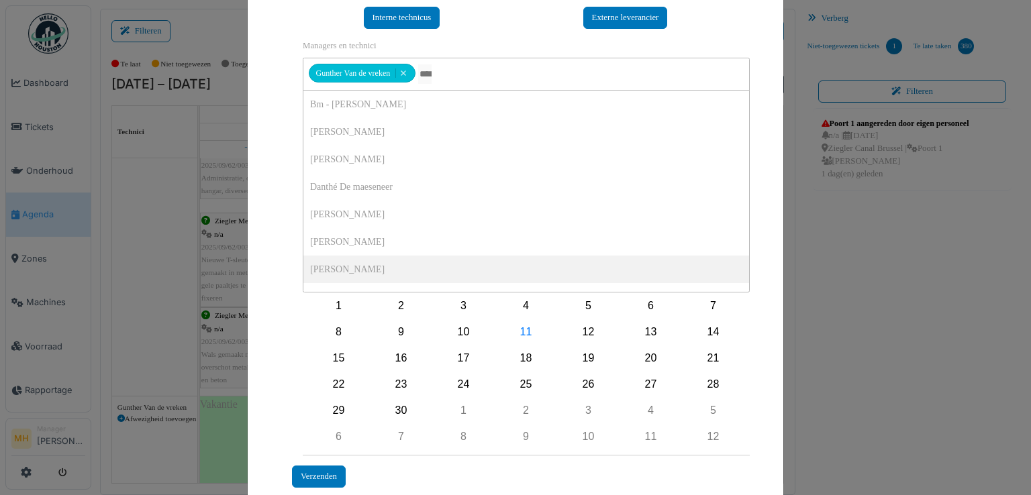
scroll to position [201, 0]
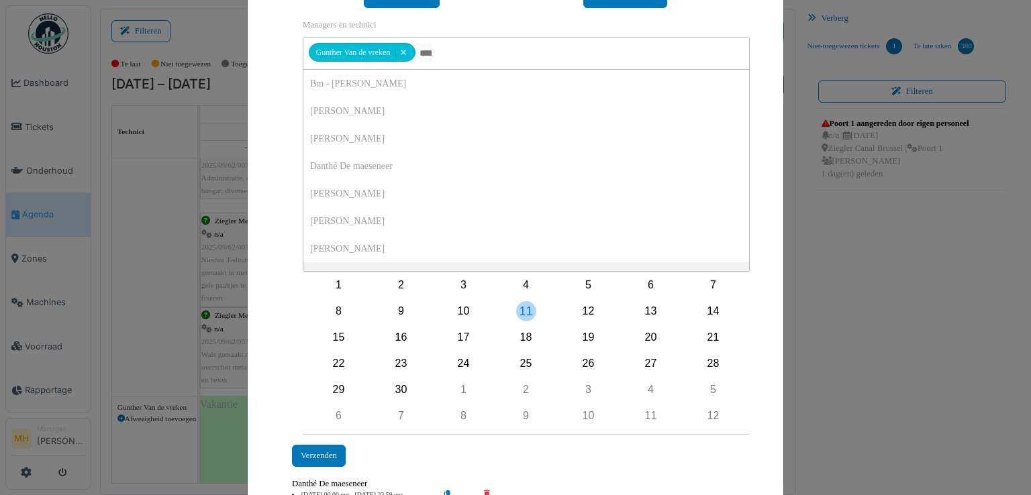
click at [522, 310] on div "11" at bounding box center [526, 311] width 20 height 20
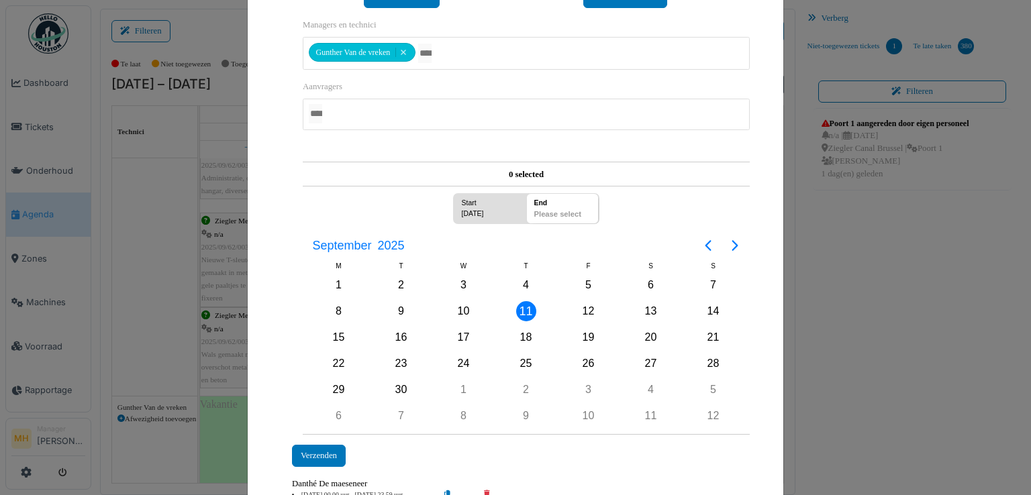
click at [522, 310] on div "11" at bounding box center [526, 311] width 20 height 20
click at [315, 452] on div "Verzenden" at bounding box center [319, 456] width 54 height 22
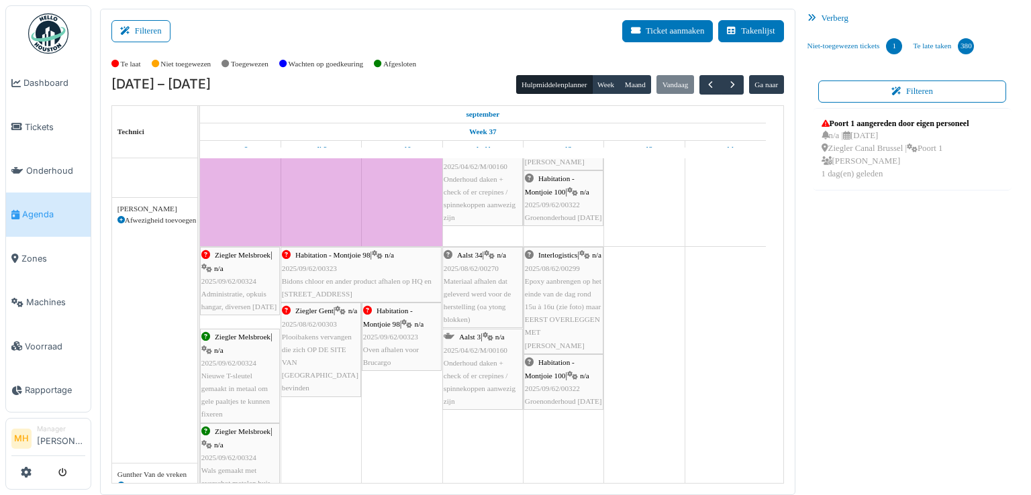
scroll to position [0, 0]
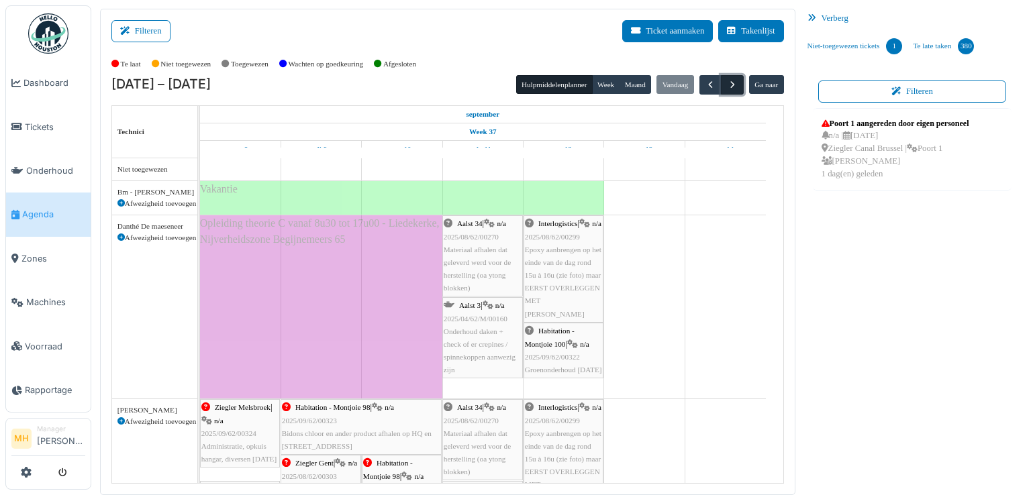
click at [727, 89] on span "button" at bounding box center [732, 84] width 11 height 11
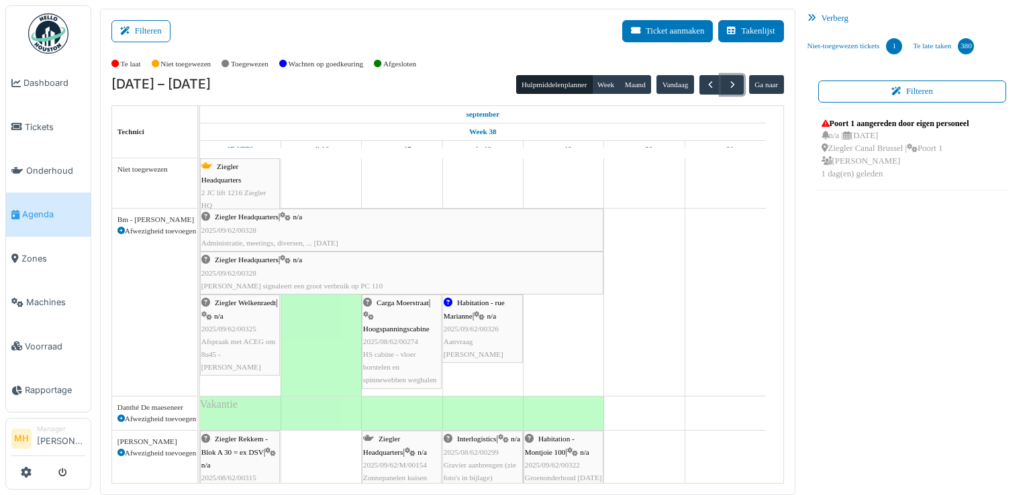
scroll to position [67, 0]
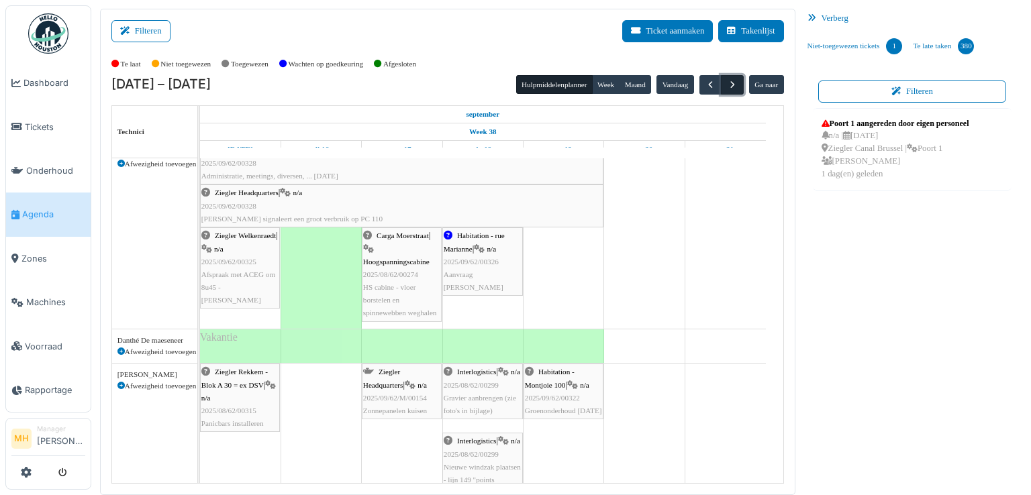
click at [727, 87] on span "button" at bounding box center [732, 84] width 11 height 11
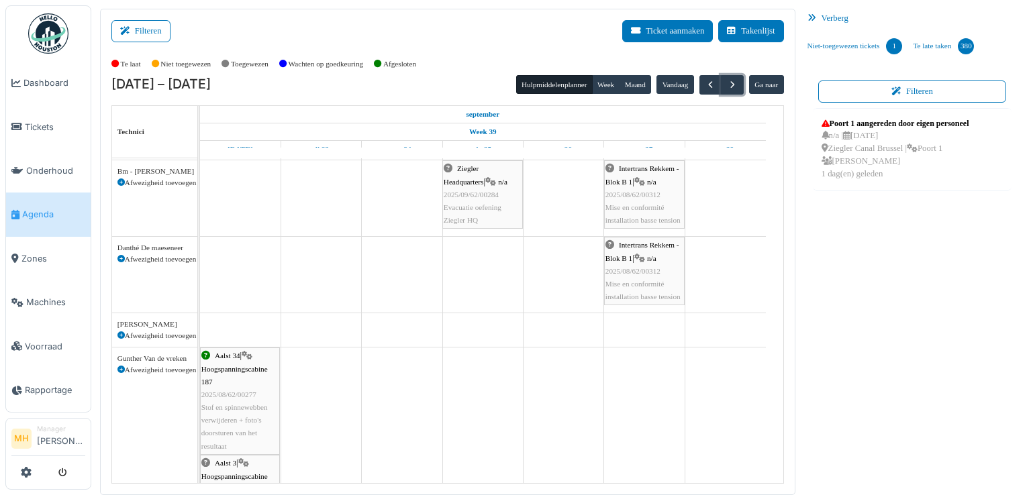
scroll to position [0, 0]
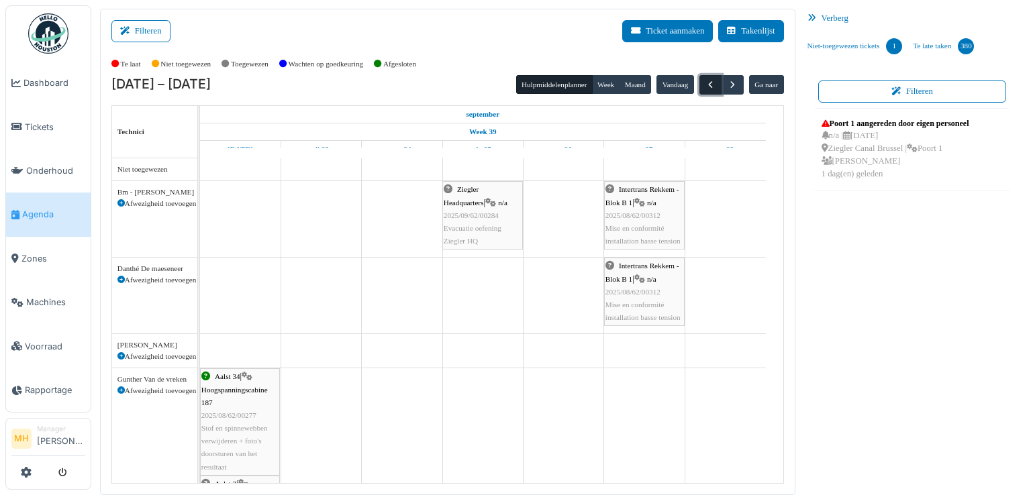
click at [705, 82] on span "button" at bounding box center [710, 84] width 11 height 11
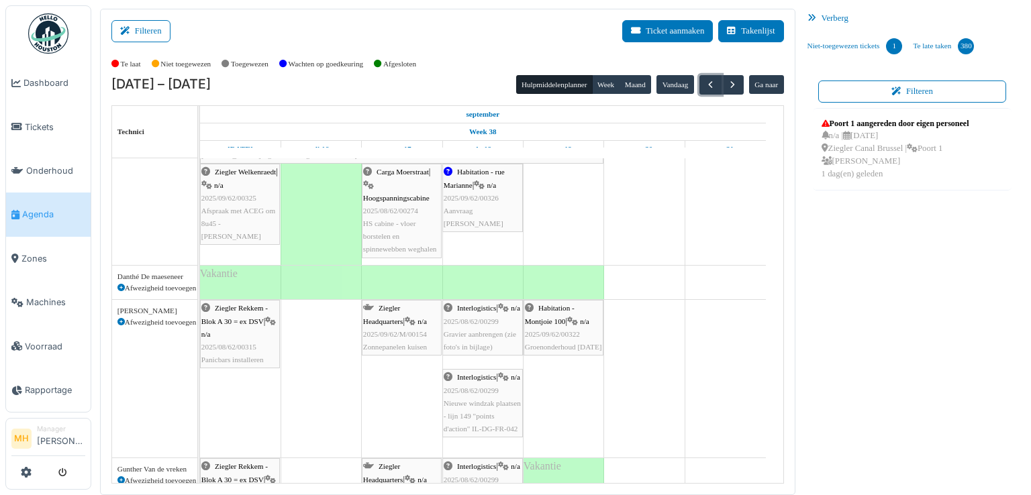
scroll to position [134, 0]
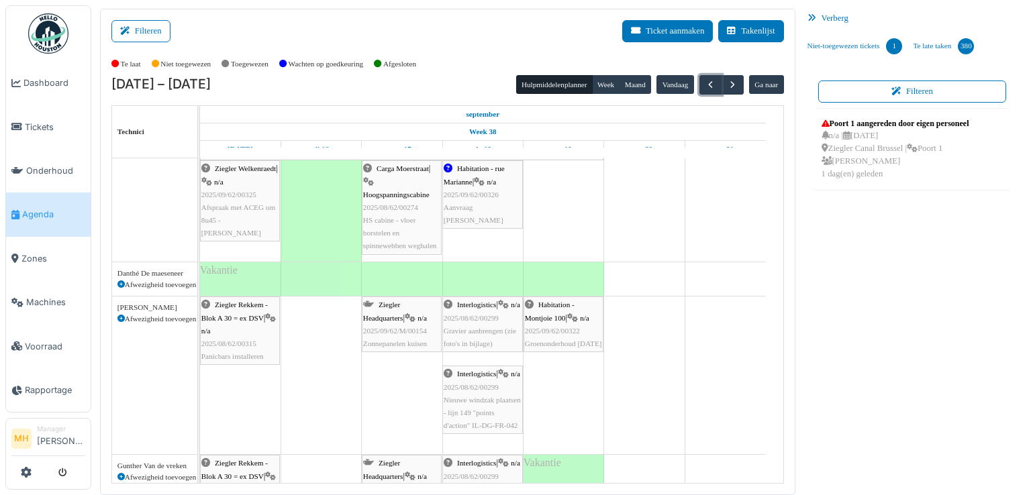
click at [555, 337] on div "Habitation - Montjoie 100 | n/a 2025/09/62/00322 Groenonderhoud [DATE]" at bounding box center [563, 325] width 77 height 52
click at [560, 305] on span "Habitation - Montjoie 100" at bounding box center [550, 311] width 50 height 21
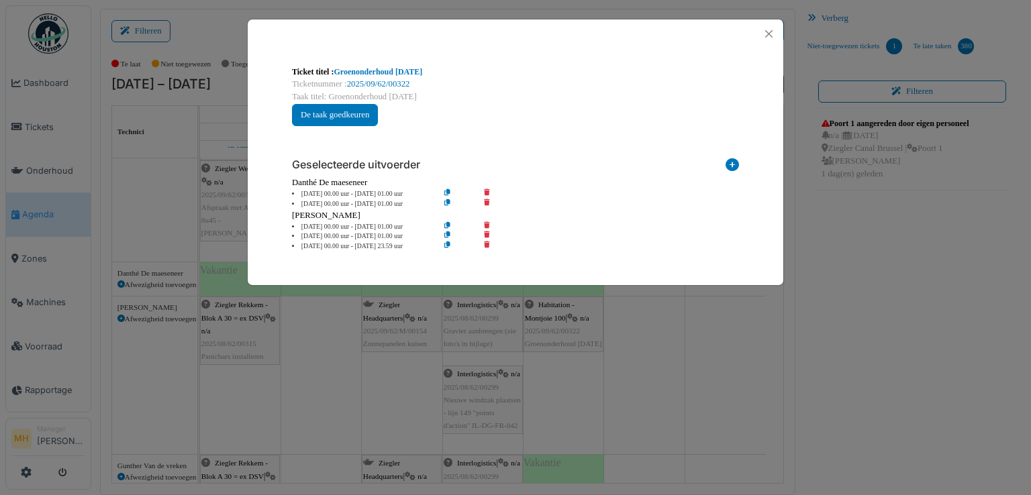
scroll to position [0, 0]
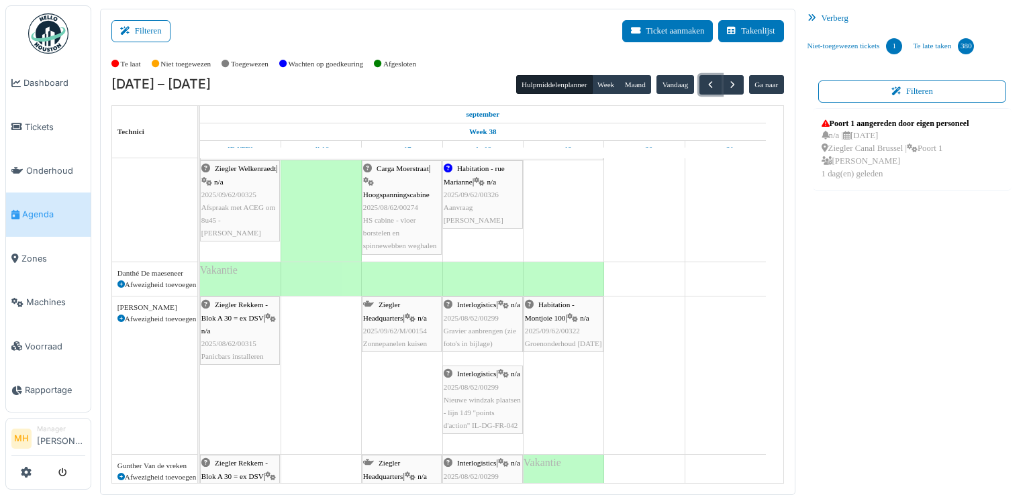
click at [557, 303] on span "Habitation - Montjoie 100" at bounding box center [550, 311] width 50 height 21
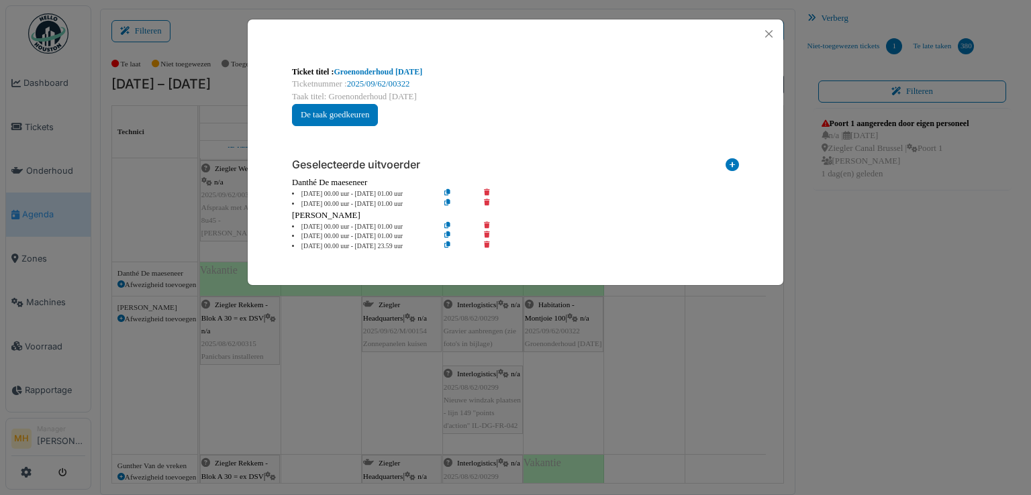
click at [731, 162] on icon at bounding box center [732, 167] width 13 height 18
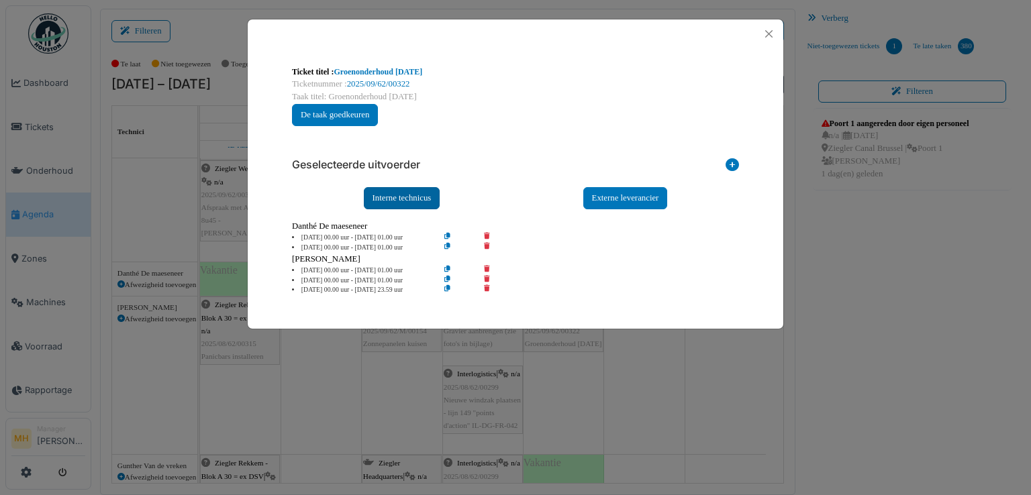
click at [392, 195] on div "Interne technicus" at bounding box center [402, 198] width 77 height 22
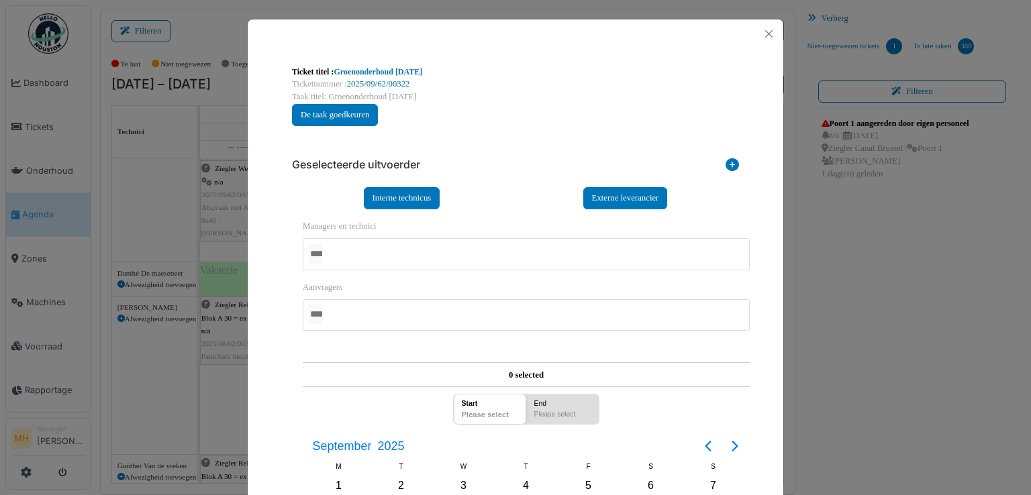
drag, startPoint x: 325, startPoint y: 252, endPoint x: 333, endPoint y: 253, distance: 8.2
click at [322, 252] on input "GEEN" at bounding box center [315, 253] width 13 height 19
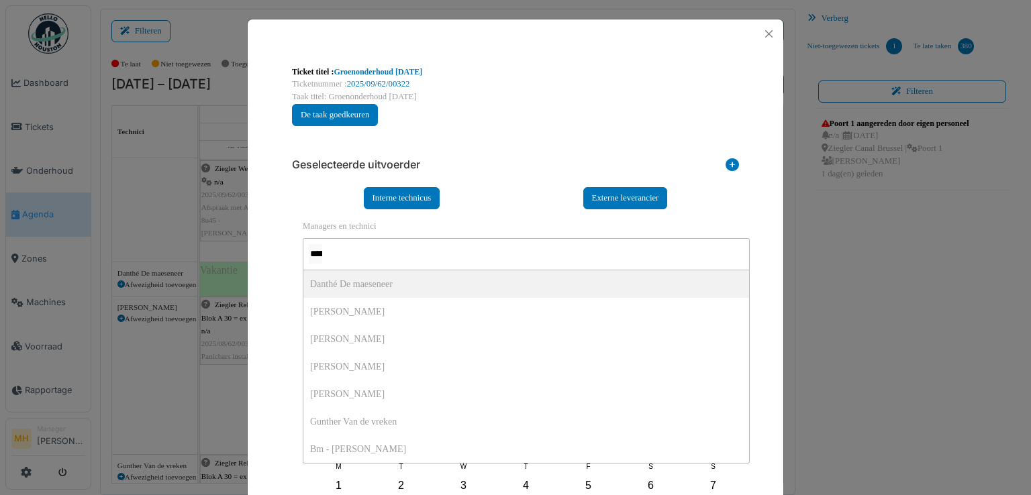
type input "******"
type input "*****"
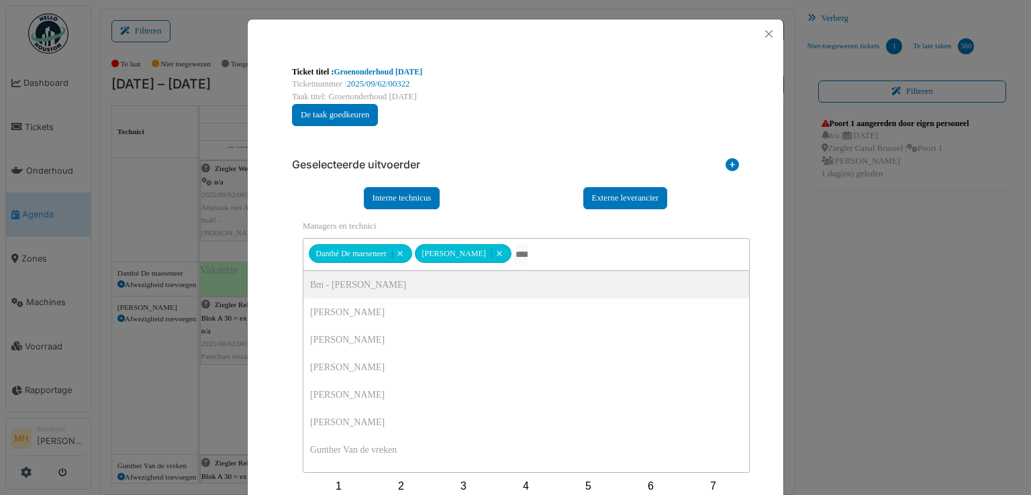
click at [760, 282] on div "**********" at bounding box center [516, 410] width 536 height 724
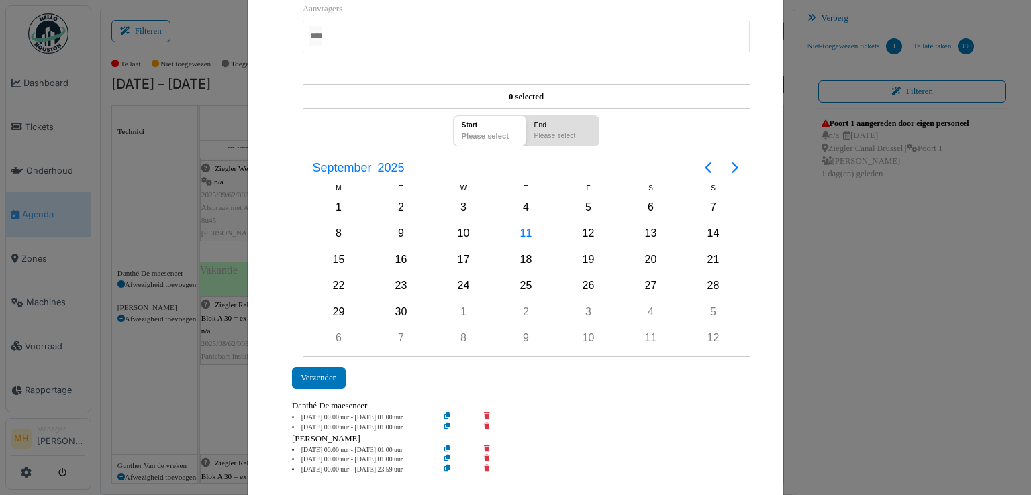
scroll to position [303, 0]
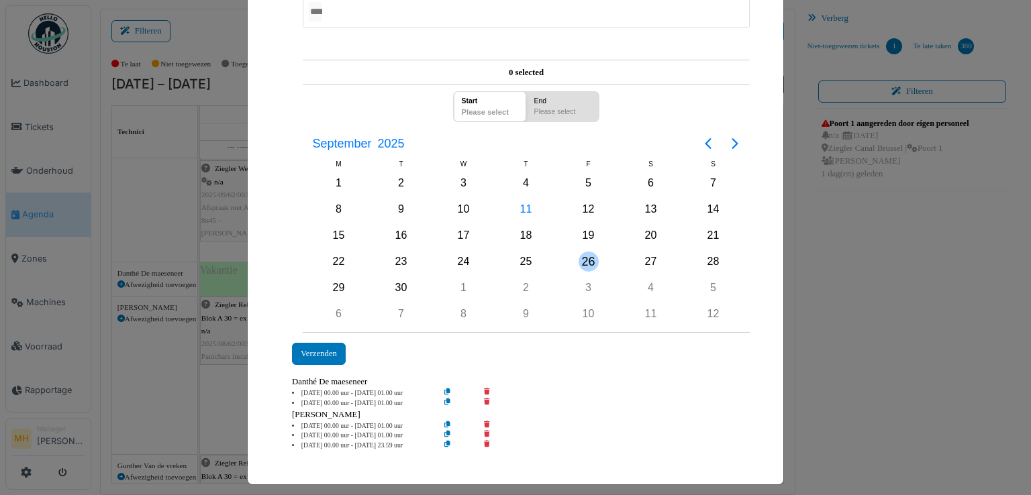
click at [586, 258] on div "26" at bounding box center [589, 262] width 20 height 20
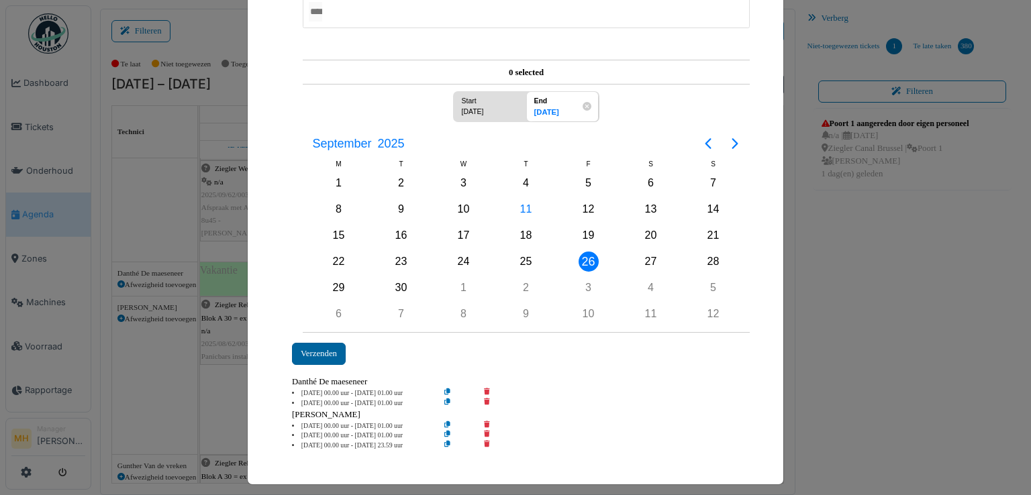
click at [328, 348] on div "Verzenden" at bounding box center [319, 354] width 54 height 22
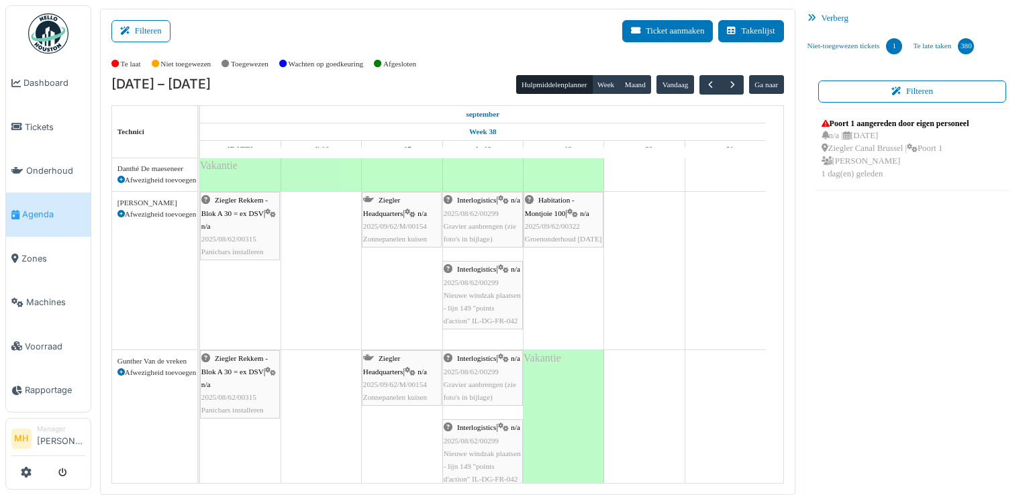
scroll to position [269, 0]
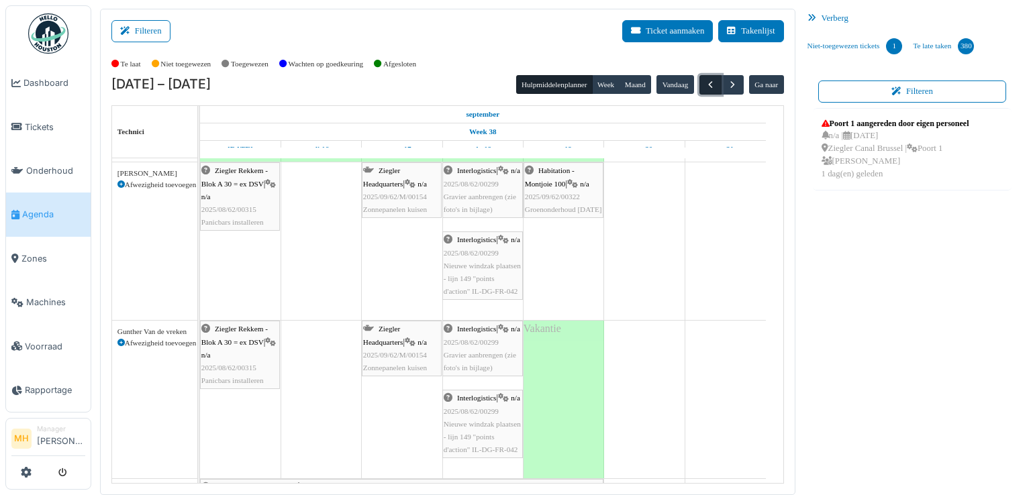
click at [705, 84] on span "button" at bounding box center [710, 84] width 11 height 11
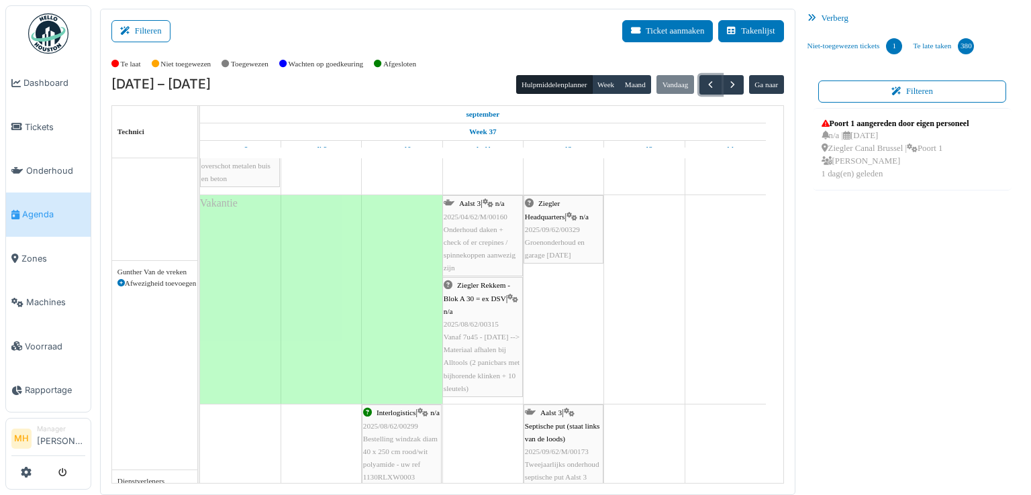
scroll to position [470, 0]
click at [555, 234] on div "Ziegler Headquarters | n/a 2025/09/62/00329 Groenonderhoud en garage [DATE]" at bounding box center [563, 229] width 77 height 64
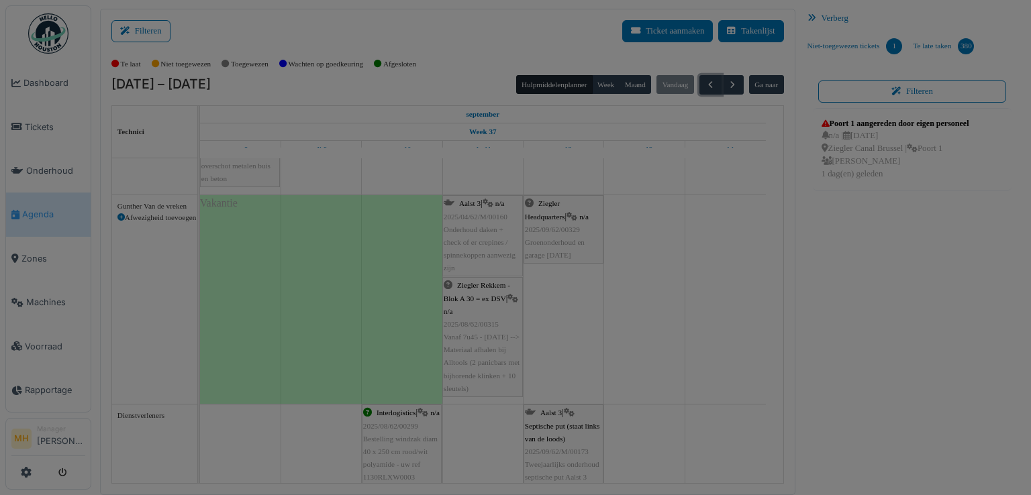
scroll to position [0, 0]
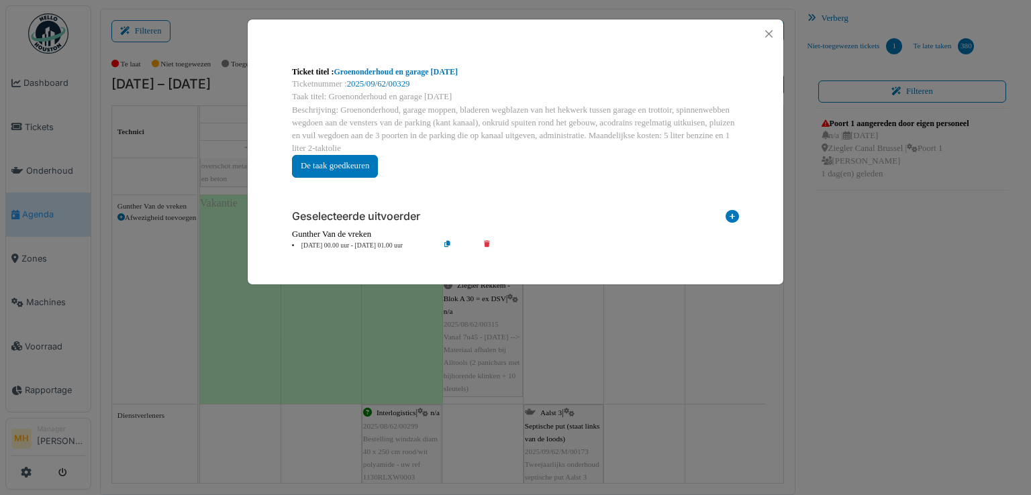
click at [728, 216] on icon at bounding box center [732, 219] width 13 height 18
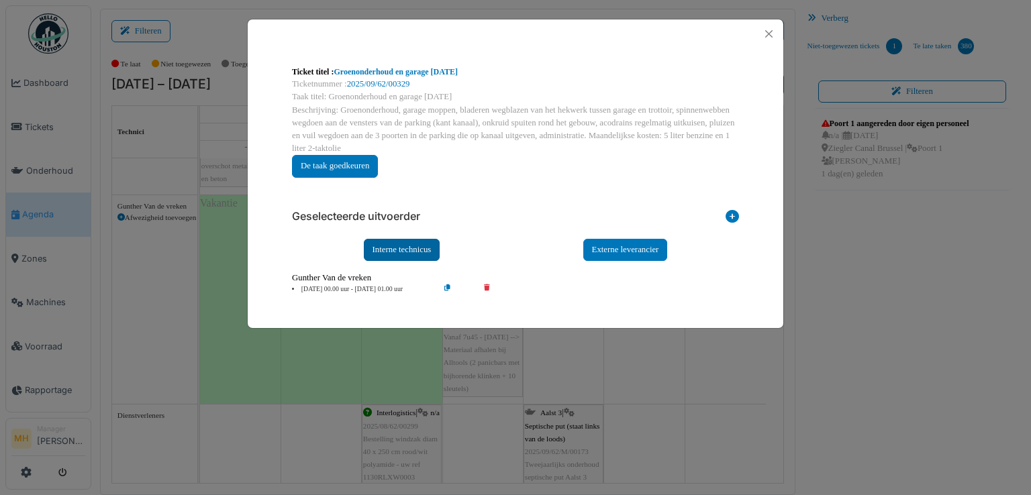
click at [423, 246] on div "Interne technicus" at bounding box center [402, 250] width 77 height 22
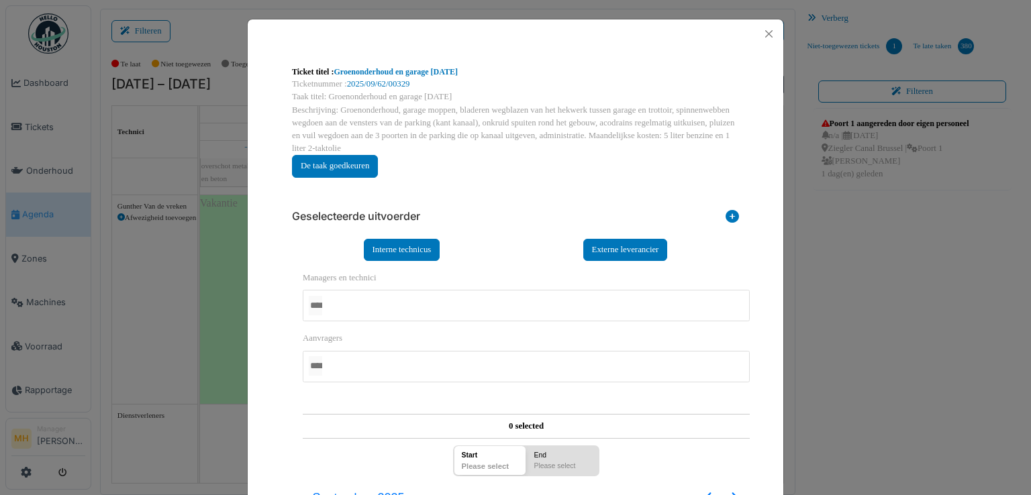
click at [368, 291] on div at bounding box center [526, 306] width 447 height 32
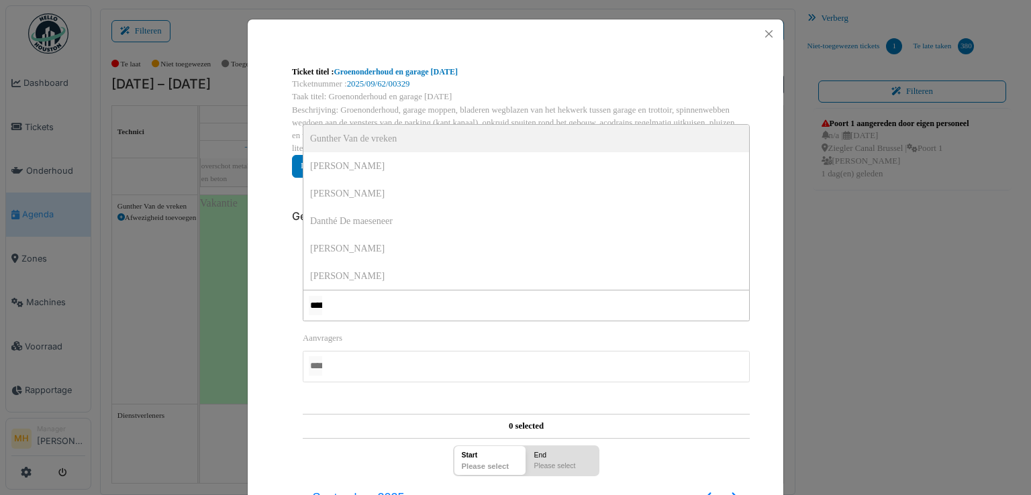
type input "*******"
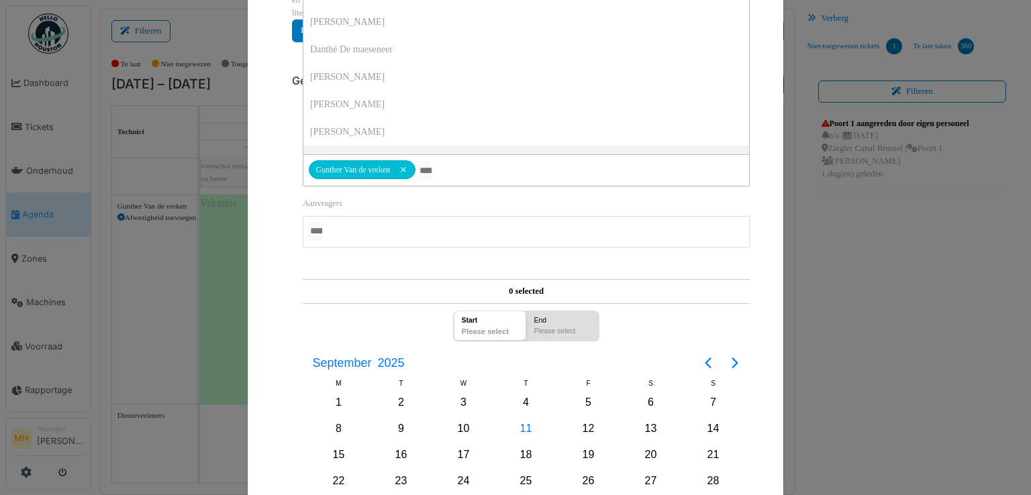
scroll to position [201, 0]
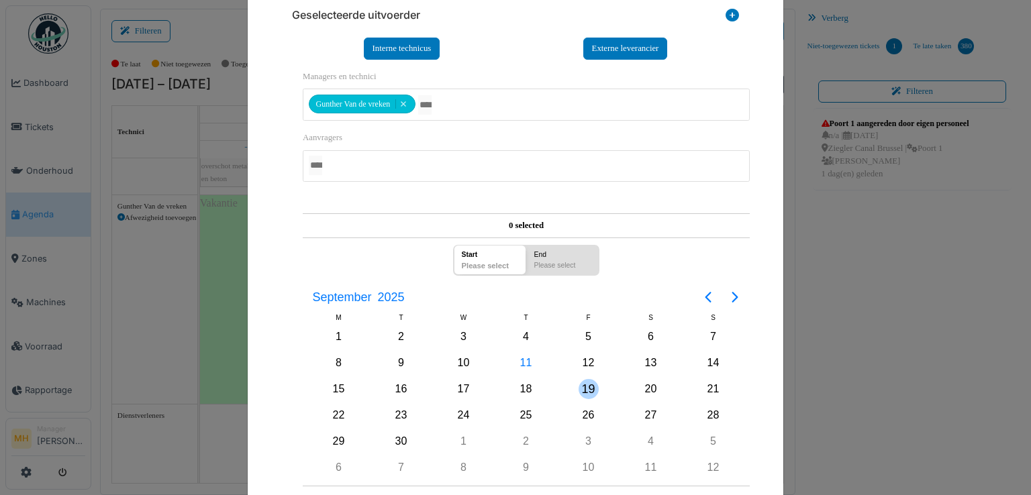
click at [587, 383] on div "19" at bounding box center [589, 389] width 20 height 20
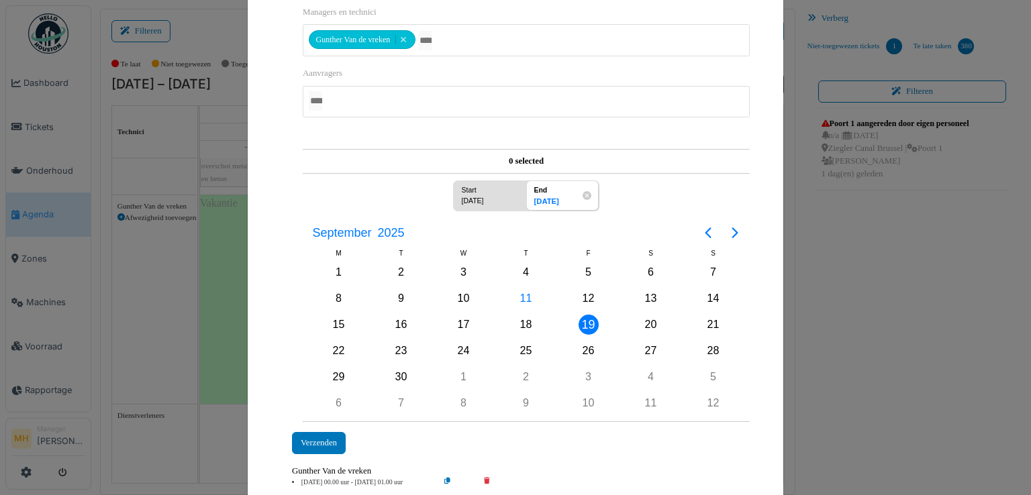
scroll to position [303, 0]
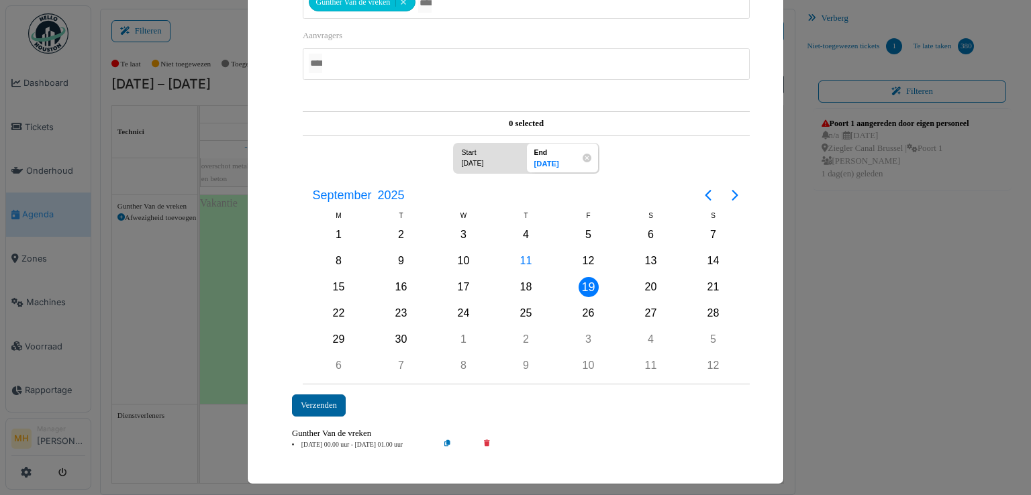
click at [322, 399] on div "Verzenden" at bounding box center [319, 406] width 54 height 22
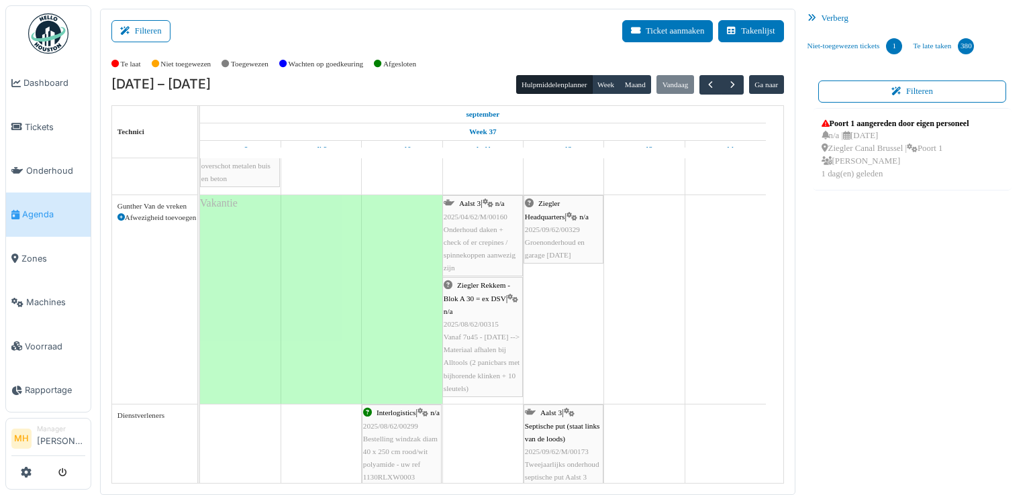
click at [565, 226] on span "2025/09/62/00329" at bounding box center [552, 230] width 55 height 8
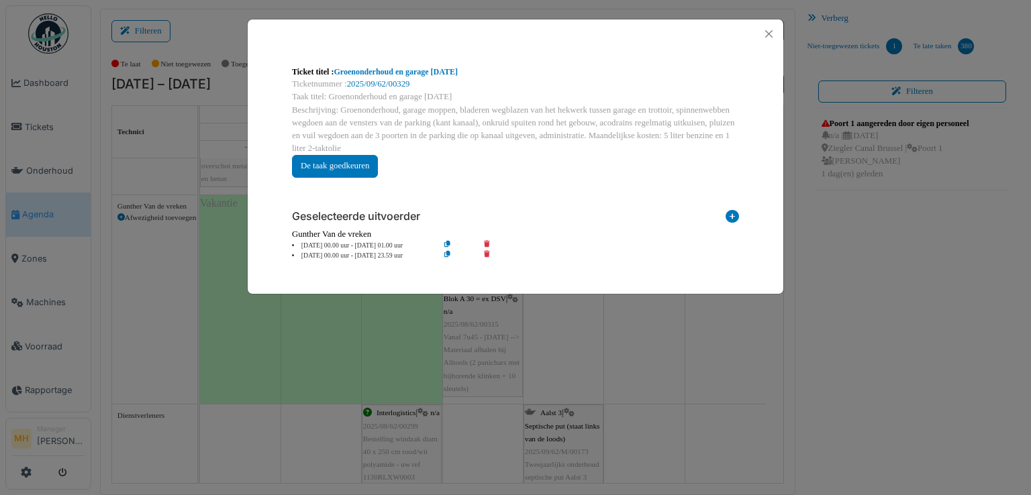
scroll to position [0, 0]
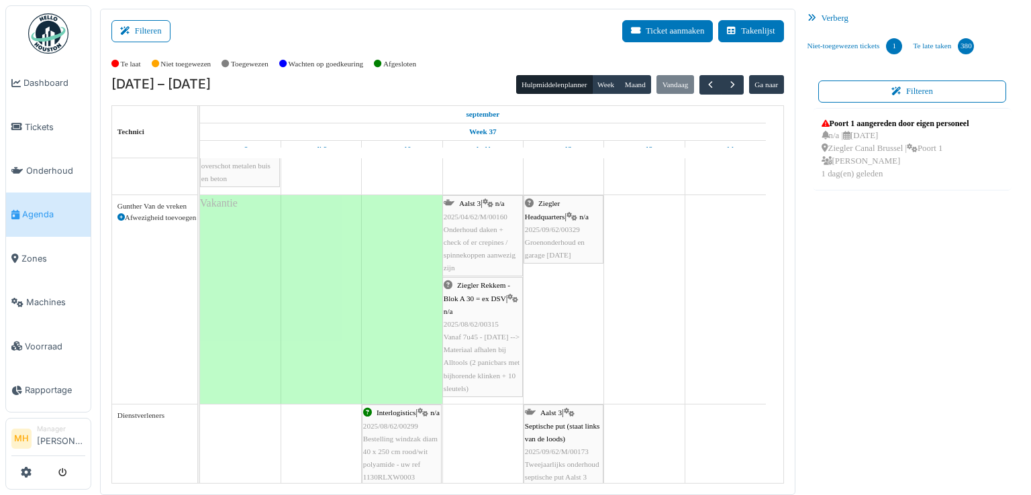
click at [559, 203] on span "Ziegler Headquarters" at bounding box center [545, 209] width 40 height 21
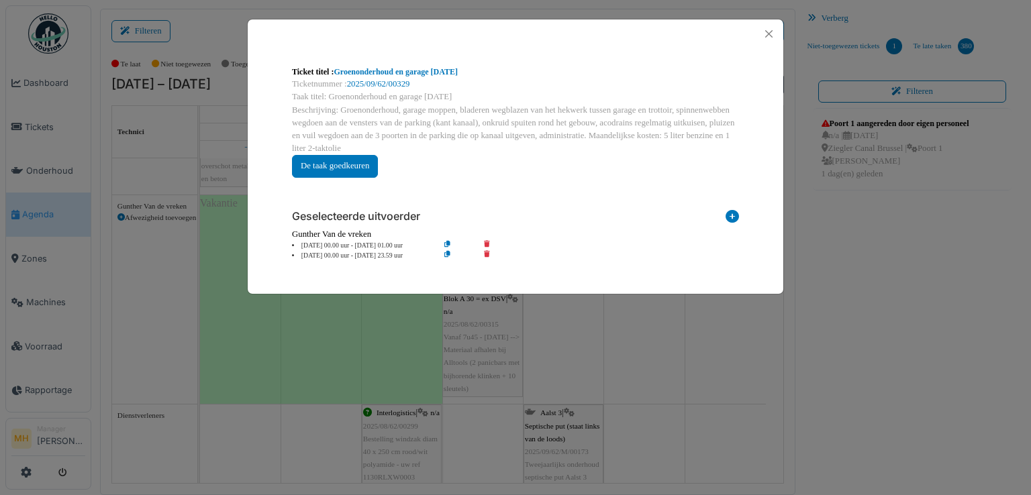
click at [732, 216] on icon at bounding box center [732, 219] width 13 height 18
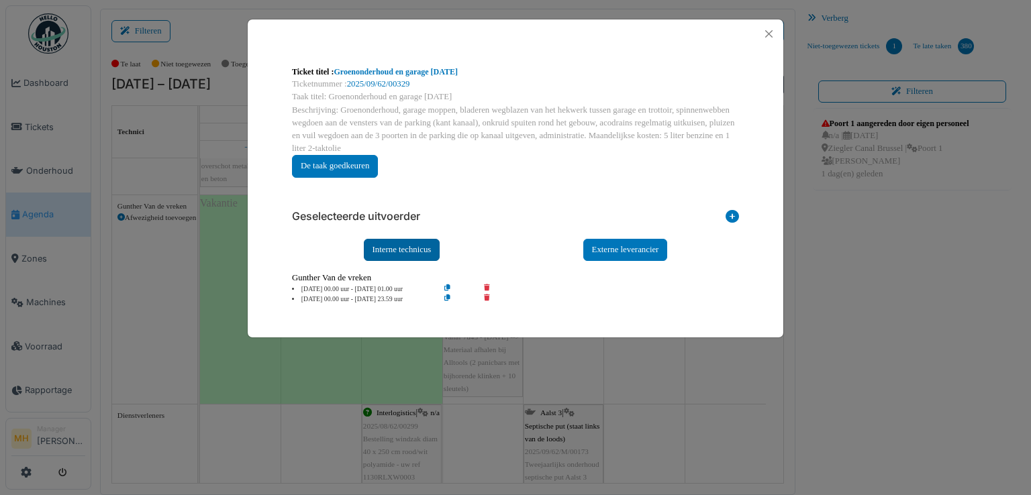
click at [412, 242] on div "Interne technicus" at bounding box center [402, 250] width 77 height 22
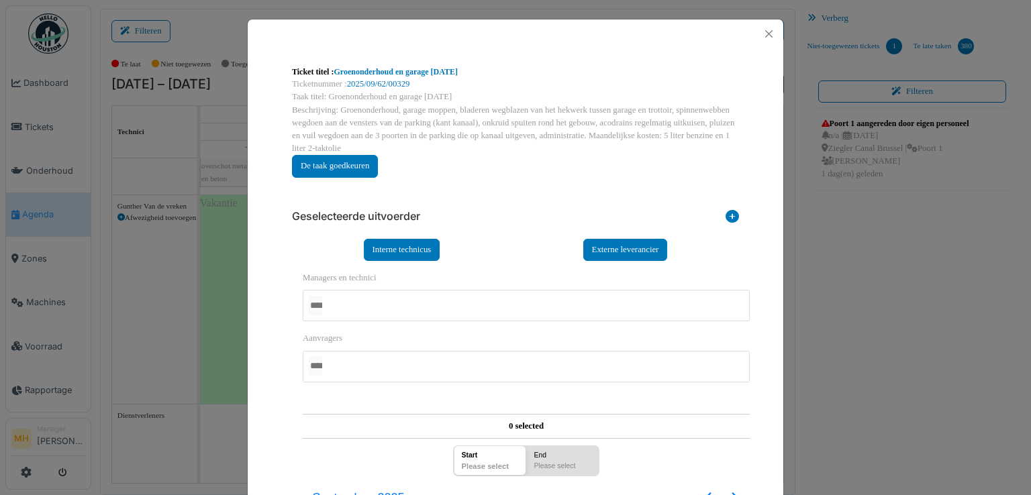
drag, startPoint x: 318, startPoint y: 299, endPoint x: 346, endPoint y: 301, distance: 28.3
click at [321, 299] on input "GEEN" at bounding box center [315, 305] width 13 height 19
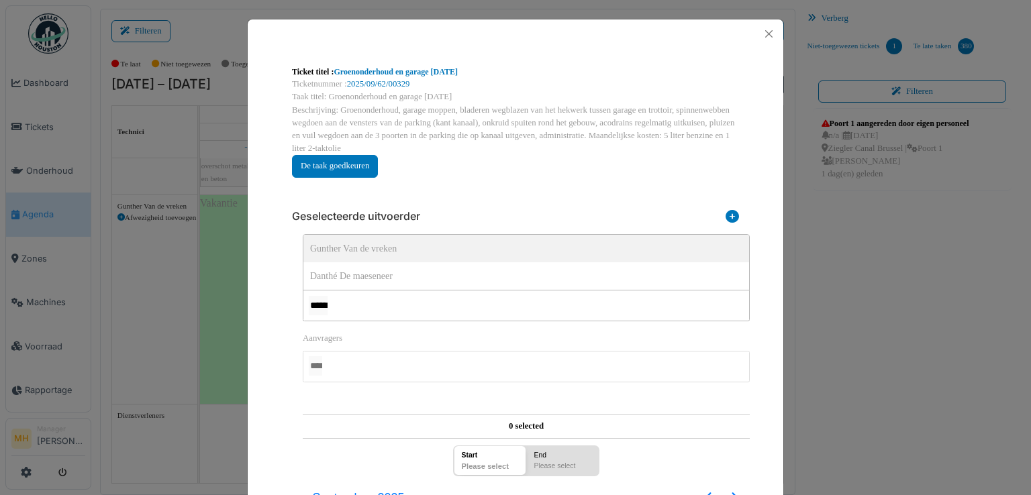
type input "*******"
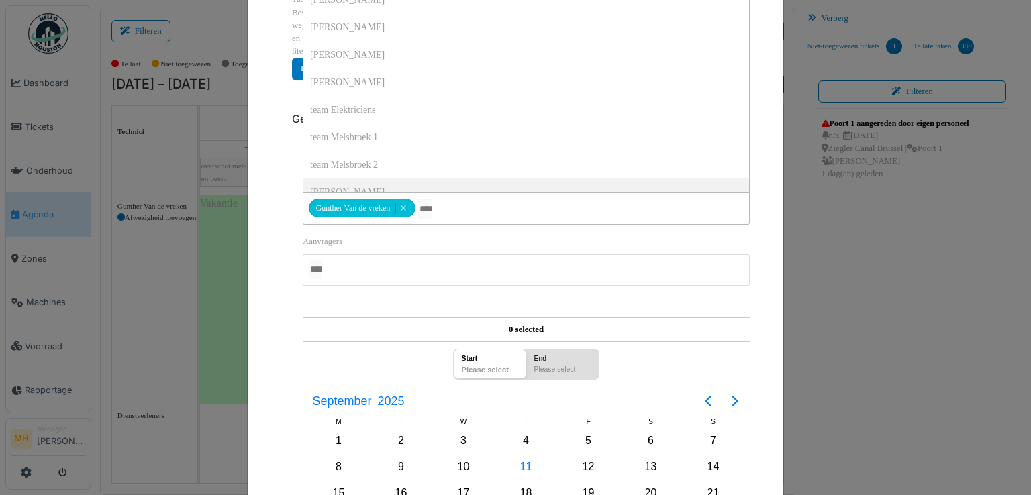
scroll to position [269, 0]
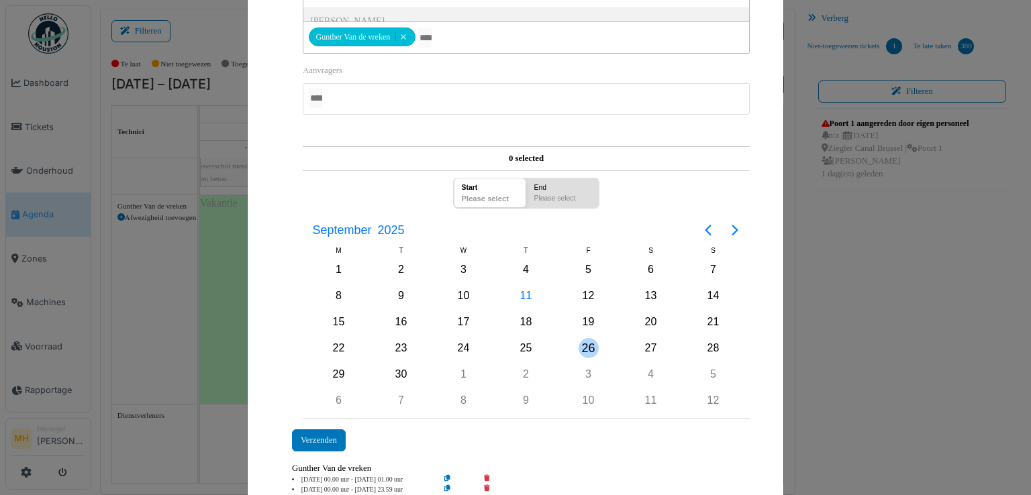
click at [580, 338] on div "26" at bounding box center [589, 348] width 20 height 20
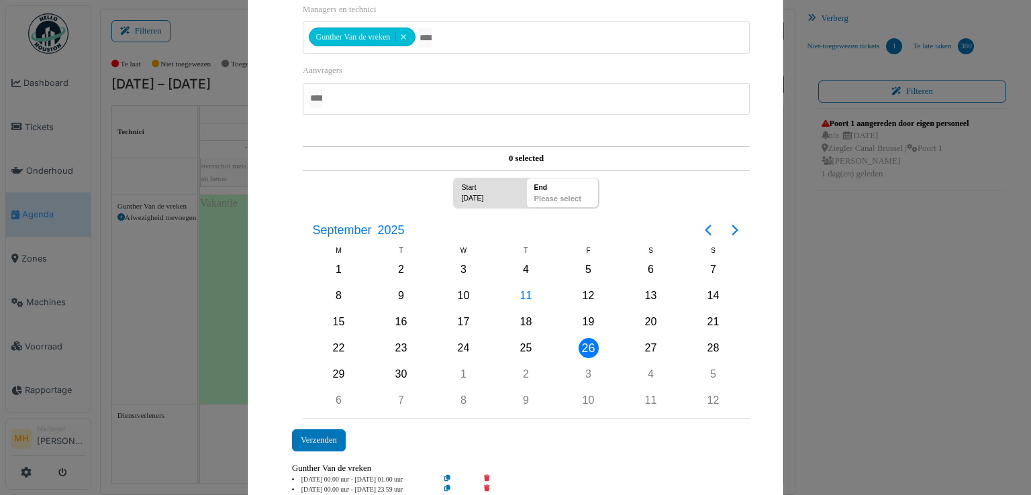
click at [580, 338] on div "26" at bounding box center [589, 348] width 20 height 20
click at [305, 439] on div "Verzenden" at bounding box center [319, 441] width 54 height 22
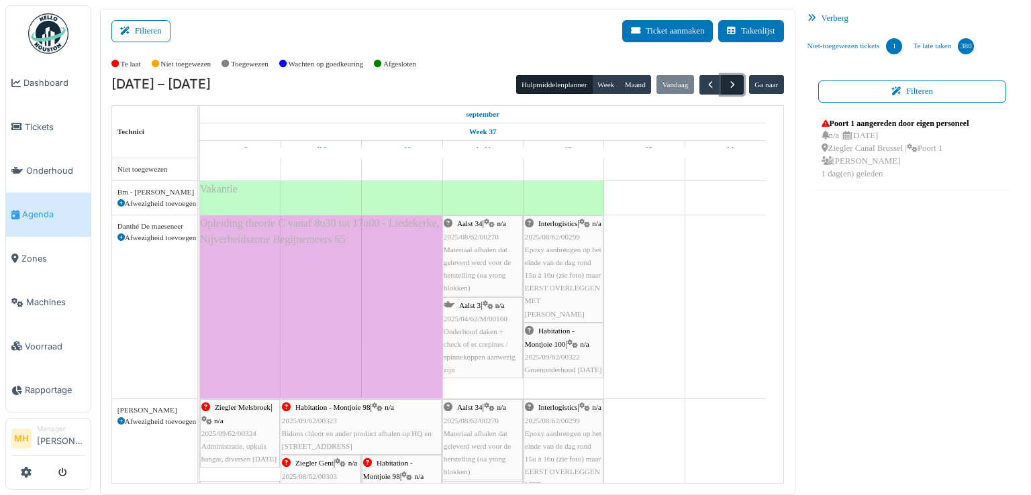
click at [728, 85] on span "button" at bounding box center [732, 84] width 11 height 11
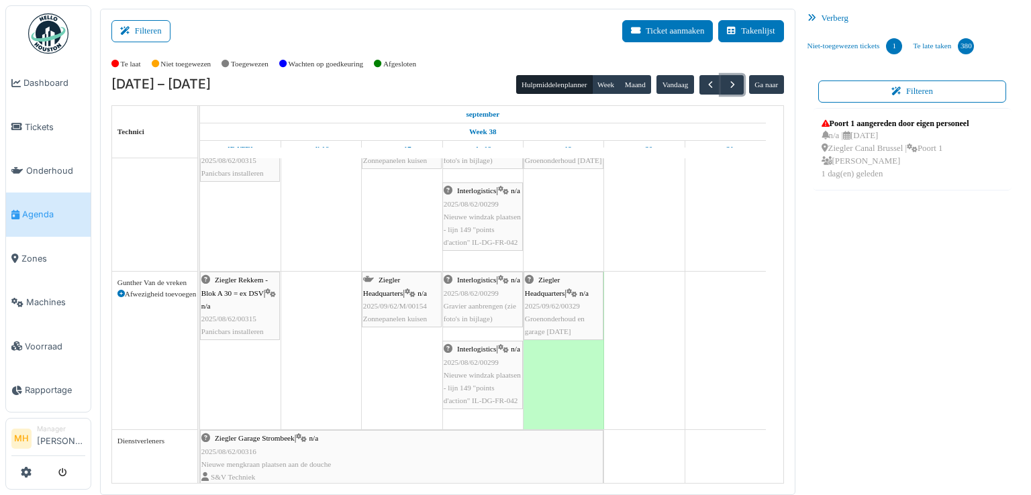
scroll to position [336, 0]
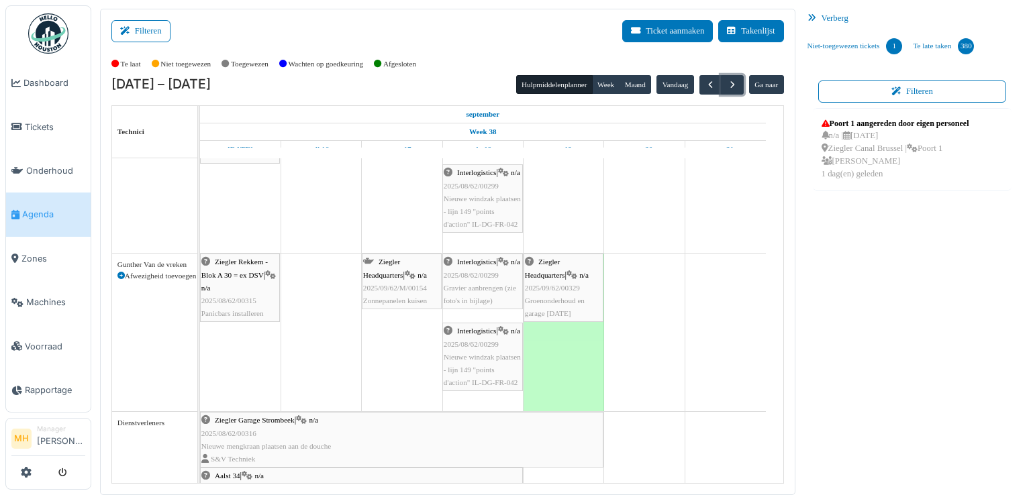
click at [551, 284] on span "2025/09/62/00329" at bounding box center [552, 288] width 55 height 8
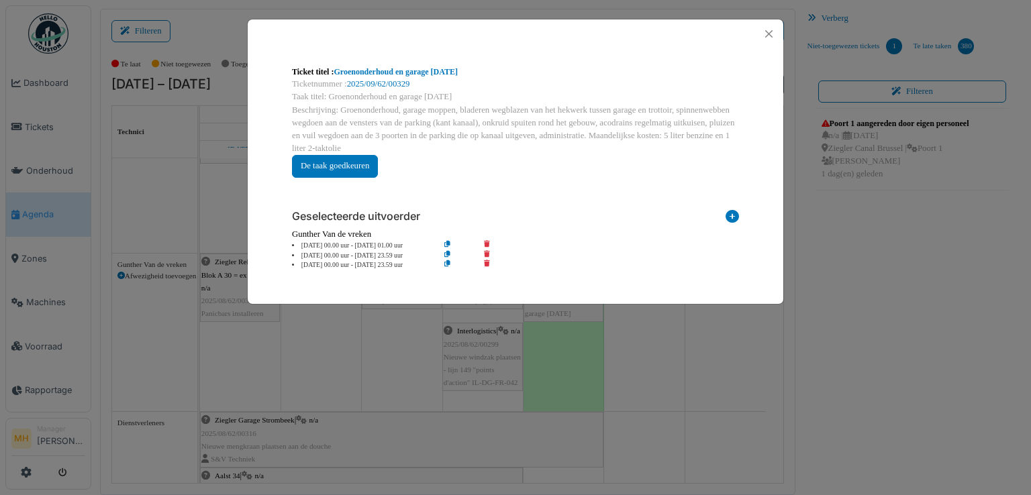
click at [489, 252] on icon at bounding box center [496, 256] width 38 height 10
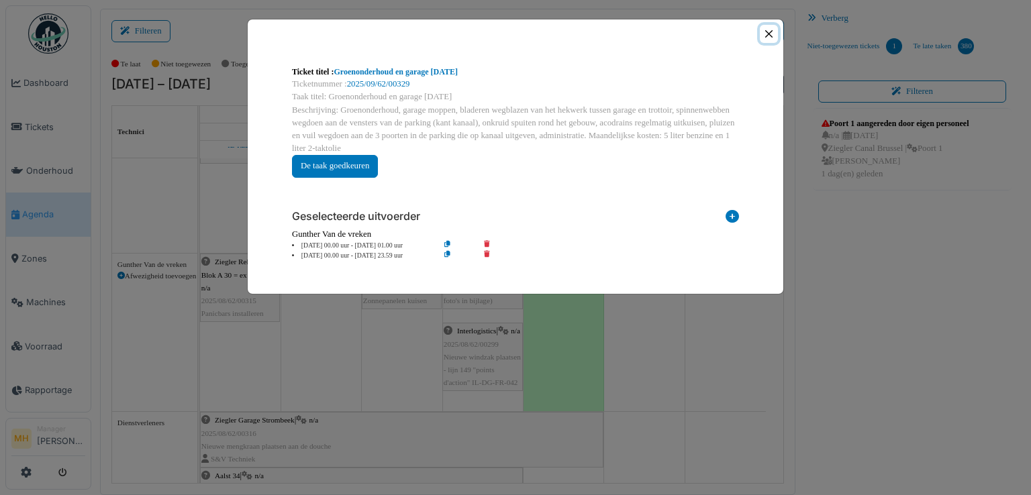
click at [768, 33] on button "Close" at bounding box center [769, 34] width 18 height 18
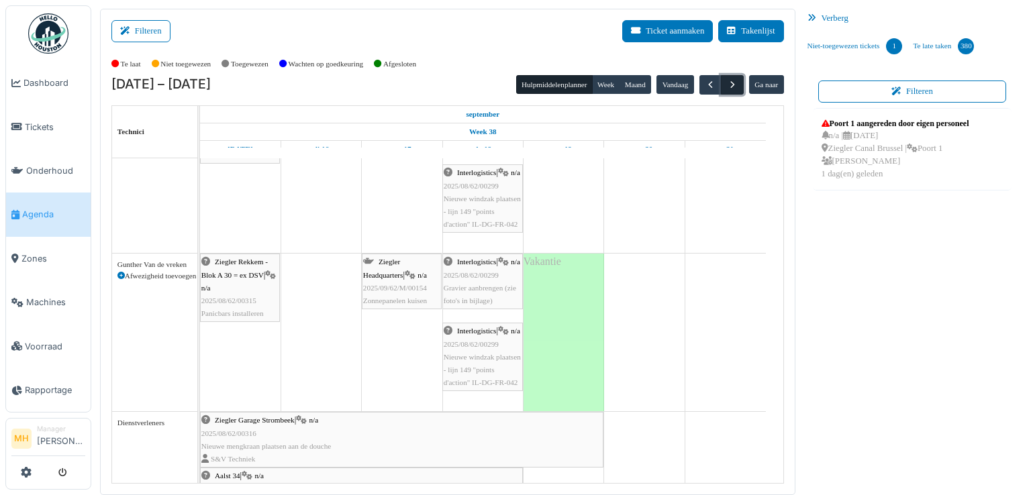
click at [730, 84] on span "button" at bounding box center [732, 84] width 11 height 11
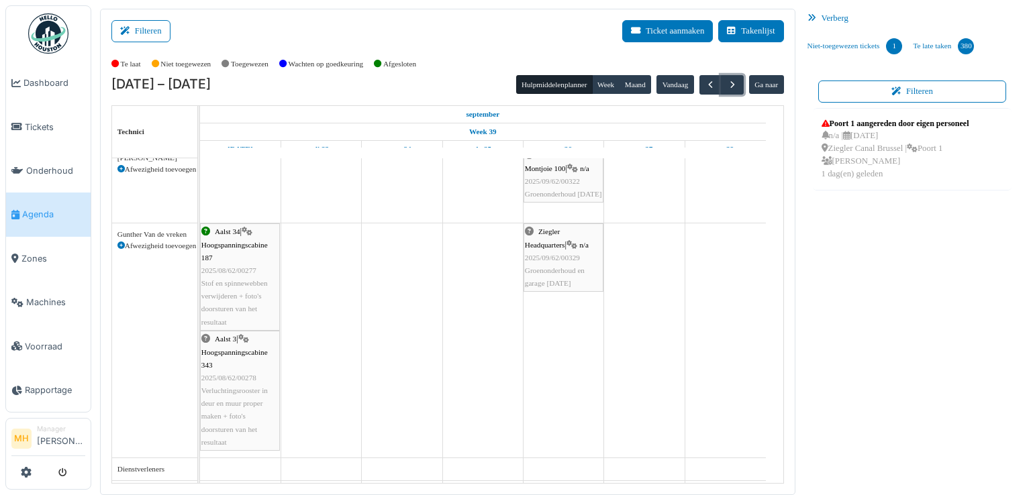
scroll to position [0, 0]
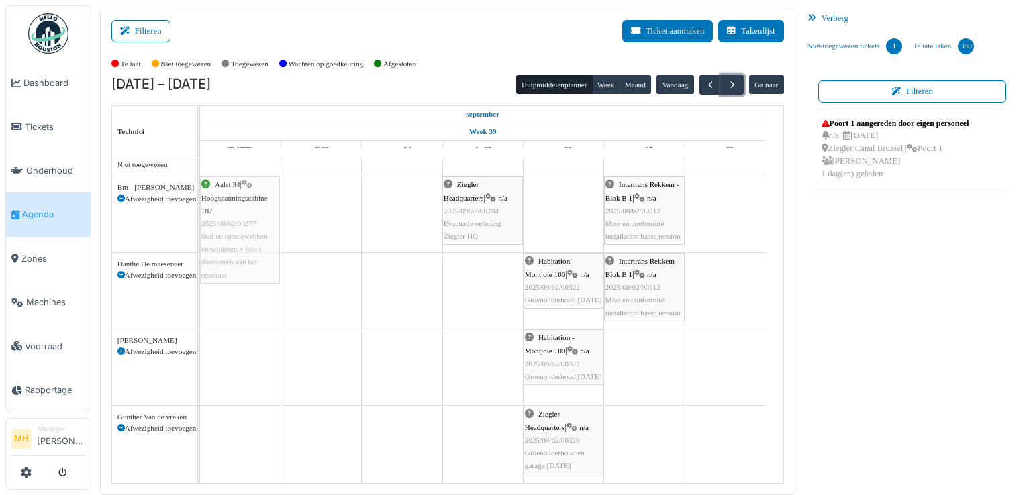
drag, startPoint x: 230, startPoint y: 440, endPoint x: 225, endPoint y: 218, distance: 222.3
click at [225, 218] on tbody "Ziegler Headquarters | n/a 2025/09/62/00284 Evacuatie oefening Ziegler HQ Inter…" at bounding box center [483, 420] width 566 height 532
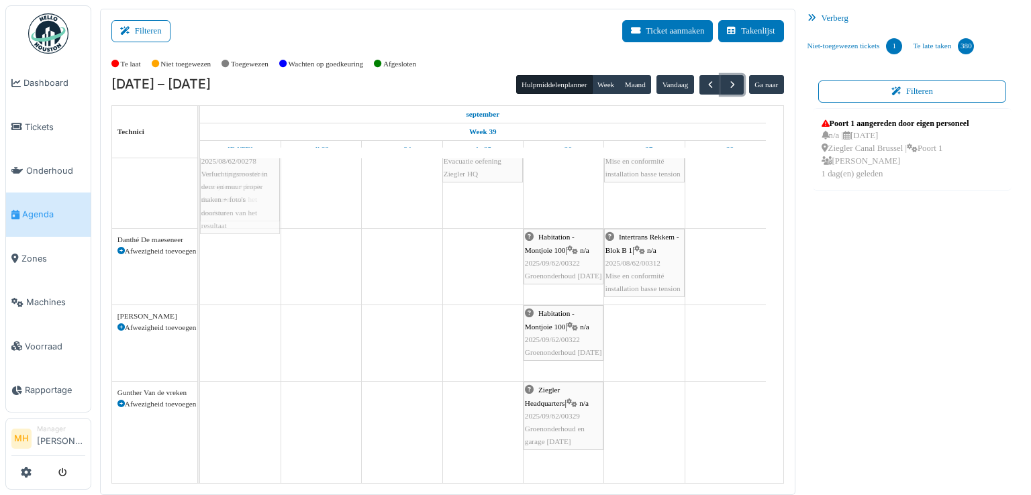
drag, startPoint x: 240, startPoint y: 410, endPoint x: 248, endPoint y: 185, distance: 225.7
click at [248, 185] on tbody "Aalst 34 | Hoogspanningscabine 187 2025/08/62/00277 Stof en spinnewebben verwij…" at bounding box center [483, 322] width 566 height 463
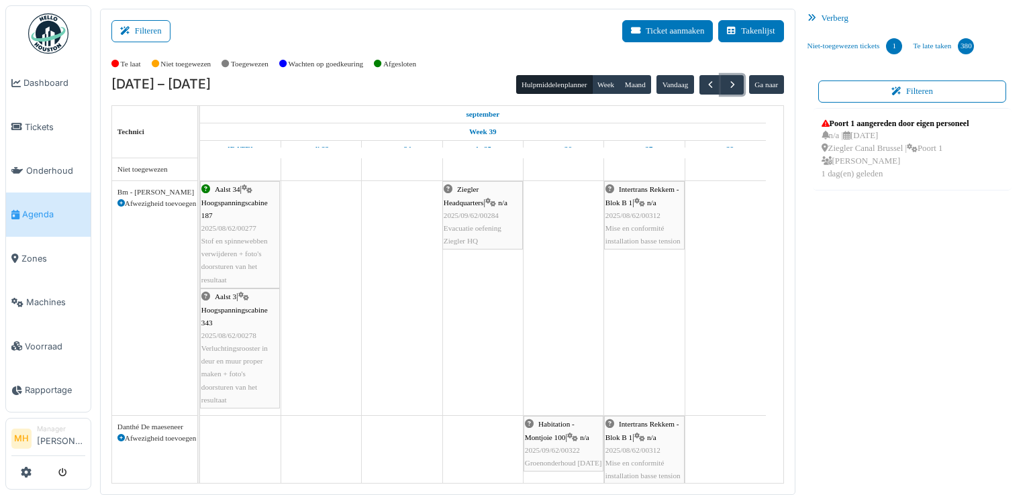
click at [217, 246] on div "Aalst 34 | Hoogspanningscabine 187 2025/08/62/00277 Stof en spinnewebben verwij…" at bounding box center [239, 234] width 77 height 103
click at [217, 246] on body "Dashboard Tickets Onderhoud Agenda Zones Machines Voorraad Rapportage MH Manage…" at bounding box center [515, 247] width 1031 height 495
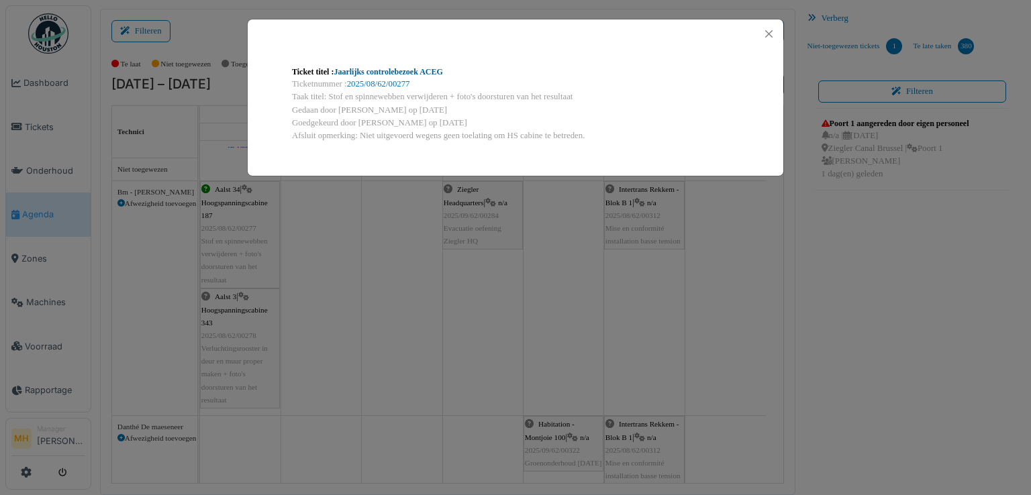
click at [428, 72] on link "Jaarlijks controlebezoek ACEG" at bounding box center [388, 71] width 109 height 9
drag, startPoint x: 768, startPoint y: 32, endPoint x: 716, endPoint y: 78, distance: 69.9
click at [768, 32] on button "Close" at bounding box center [769, 34] width 18 height 18
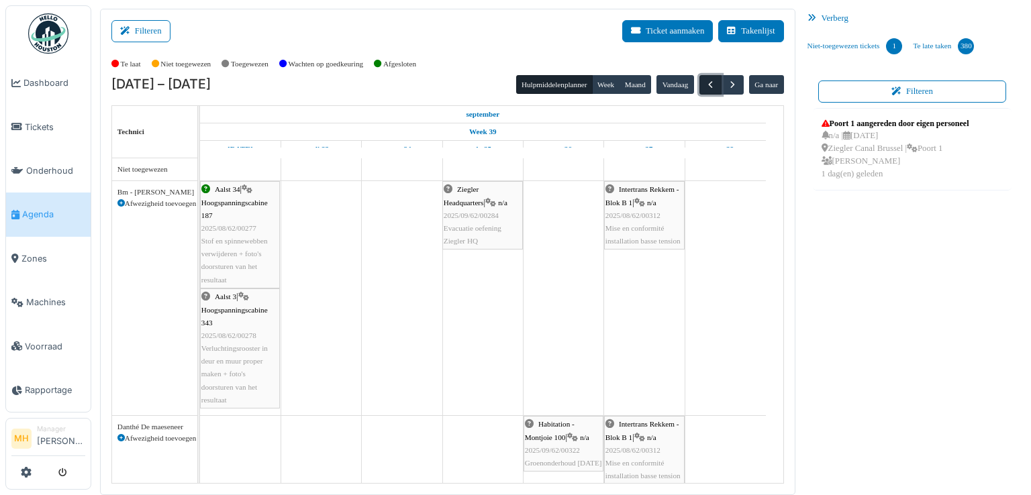
click at [705, 80] on span "button" at bounding box center [710, 84] width 11 height 11
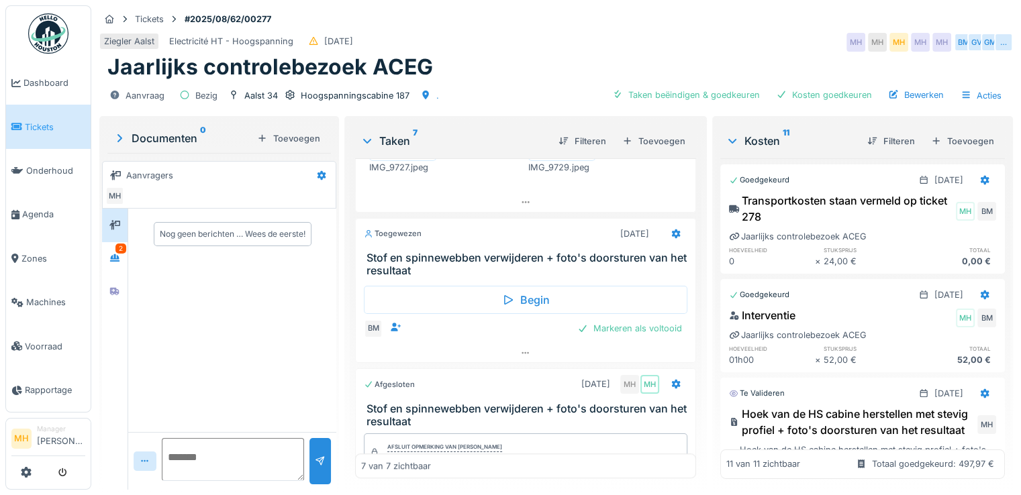
scroll to position [1074, 0]
